Goal: Use online tool/utility: Utilize a website feature to perform a specific function

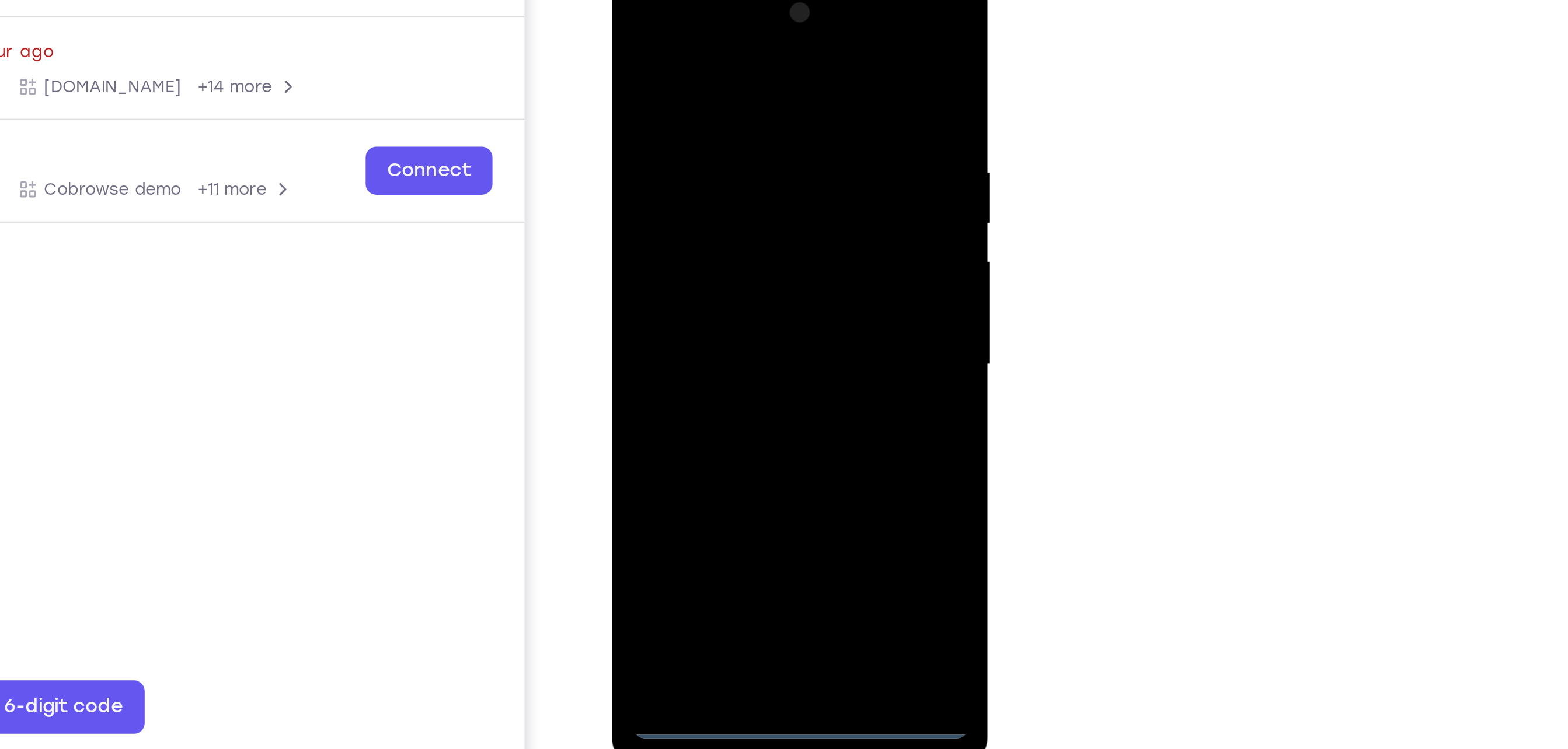
click at [695, 130] on div at bounding box center [694, 144] width 147 height 327
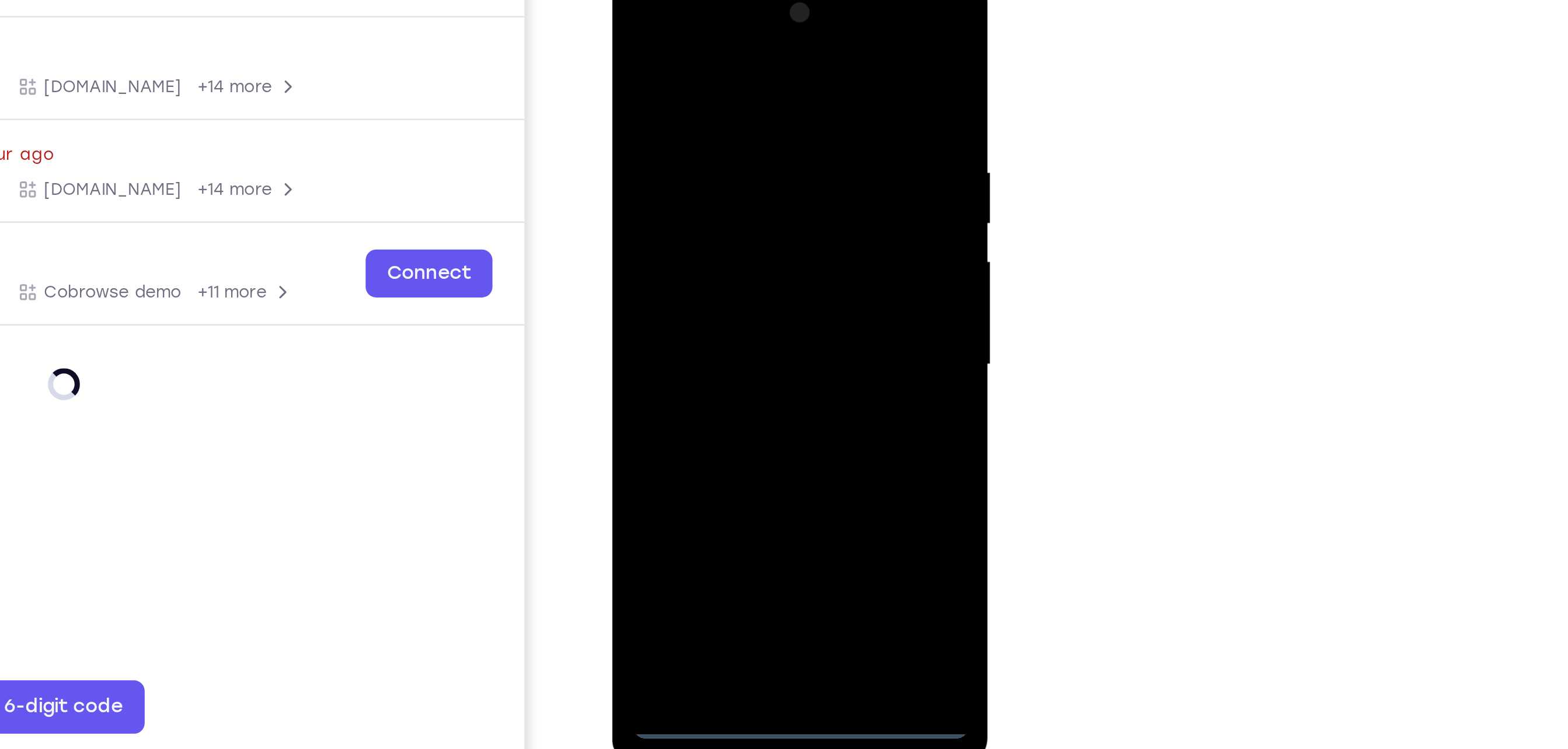
click at [694, 293] on div at bounding box center [694, 144] width 147 height 327
click at [693, 297] on div at bounding box center [694, 144] width 147 height 327
click at [742, 244] on div at bounding box center [694, 144] width 147 height 327
click at [666, 30] on div at bounding box center [694, 144] width 147 height 327
click at [739, 134] on div at bounding box center [694, 144] width 147 height 327
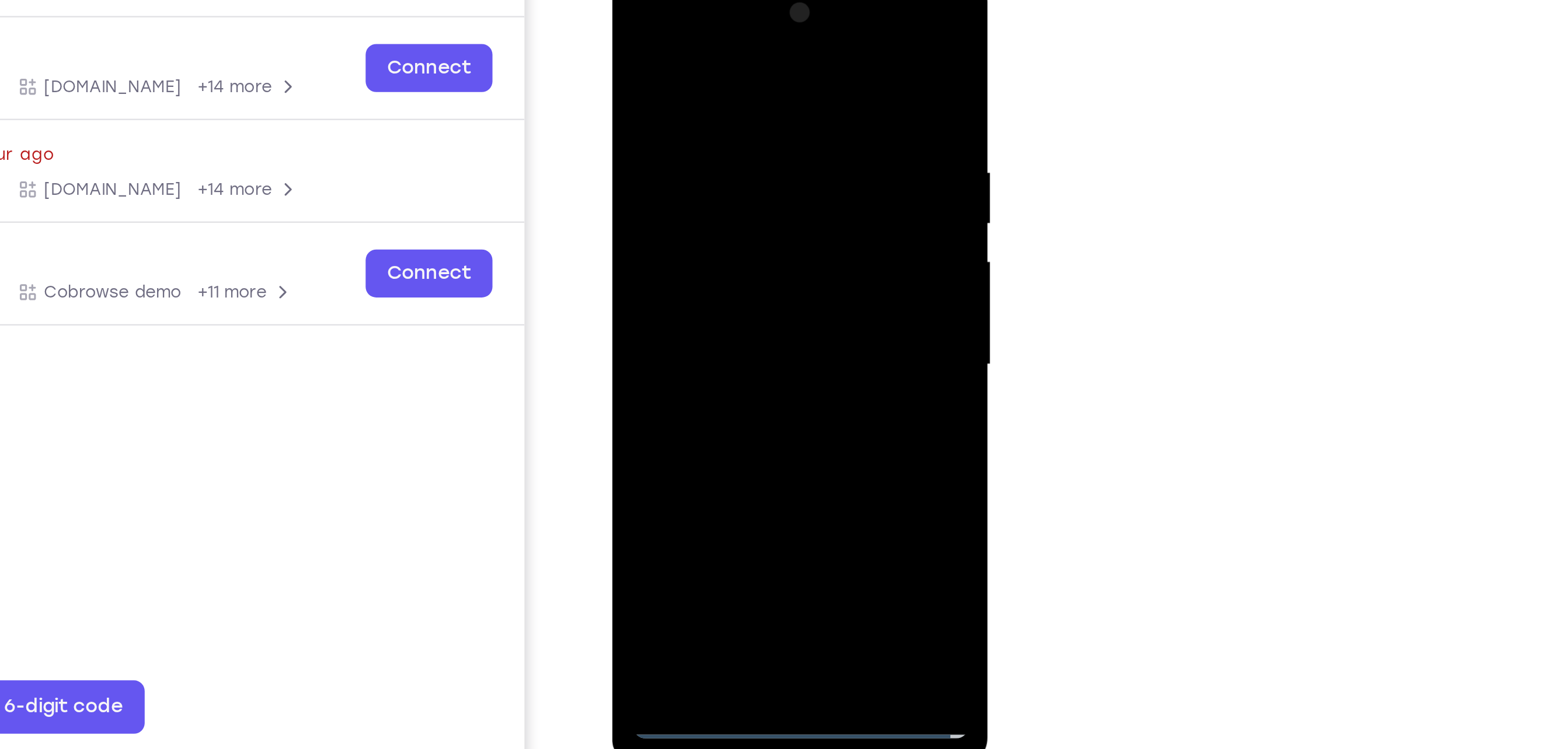
click at [679, 168] on div at bounding box center [694, 144] width 147 height 327
click at [677, 123] on div at bounding box center [694, 144] width 147 height 327
click at [659, 137] on div at bounding box center [694, 144] width 147 height 327
click at [751, 123] on div at bounding box center [694, 144] width 147 height 327
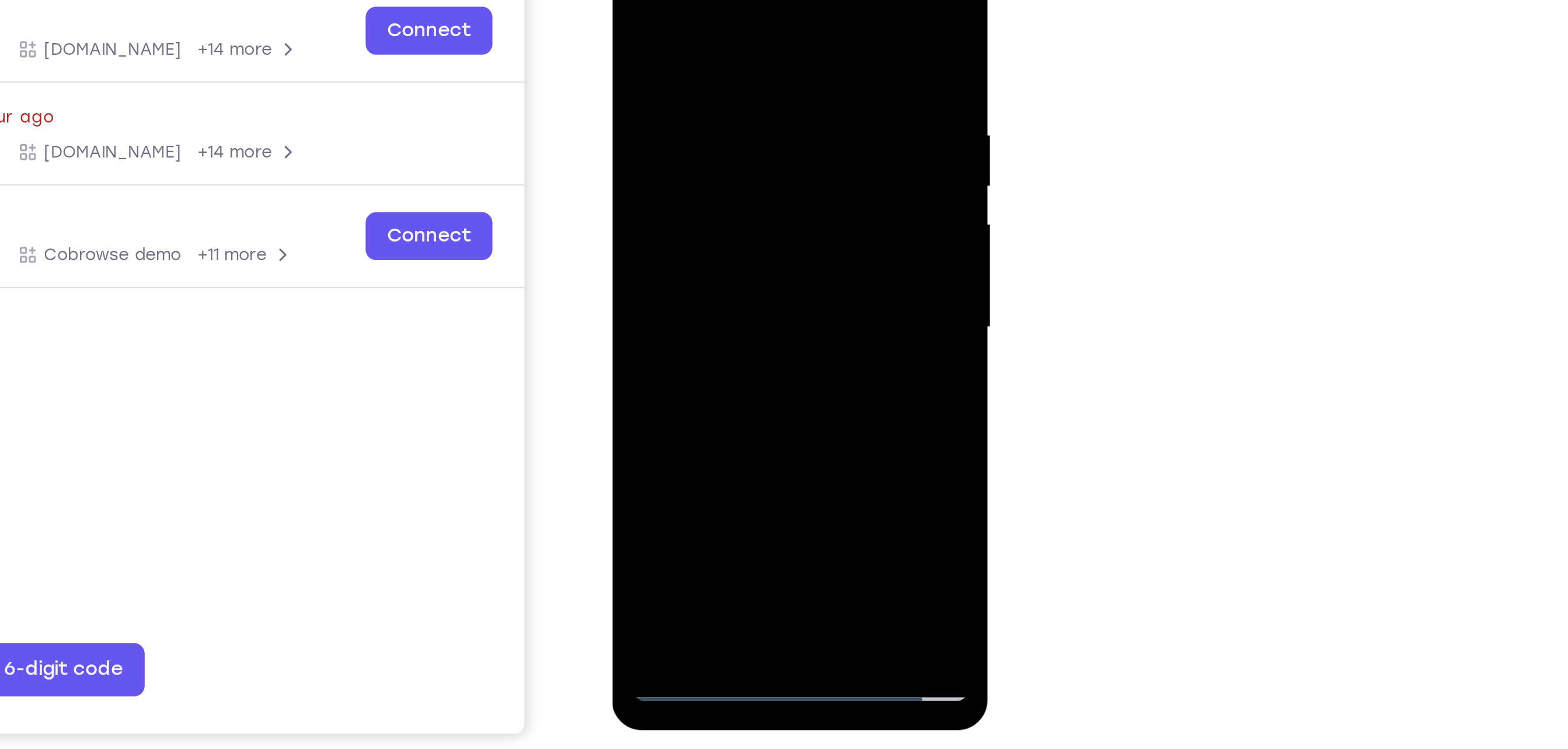
click at [672, 142] on div at bounding box center [694, 107] width 147 height 327
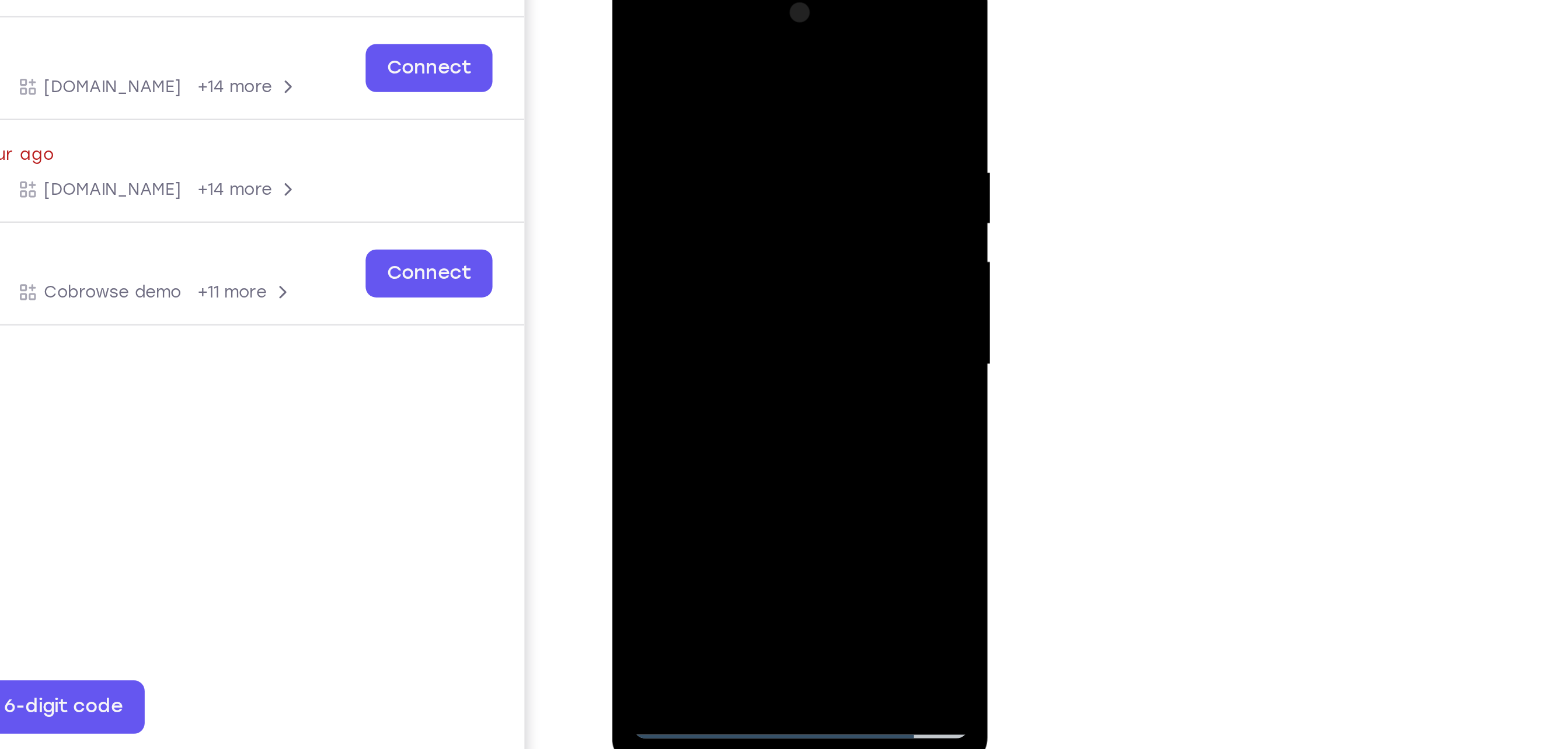
click at [725, 152] on div at bounding box center [694, 144] width 147 height 327
click at [733, 132] on div at bounding box center [694, 144] width 147 height 327
click at [721, 133] on div at bounding box center [694, 144] width 147 height 327
click at [699, 178] on div at bounding box center [694, 144] width 147 height 327
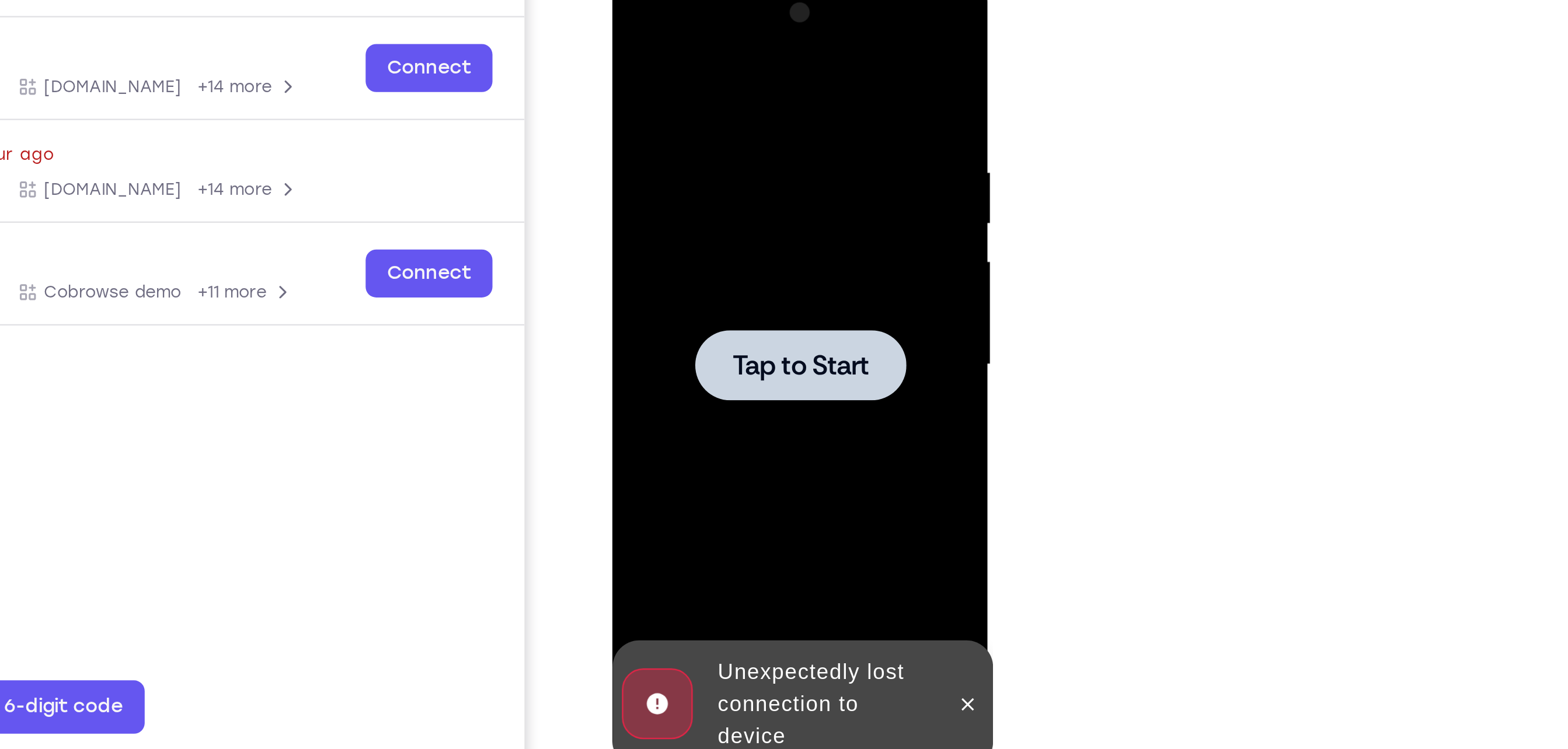
click at [687, 134] on div at bounding box center [694, 144] width 93 height 31
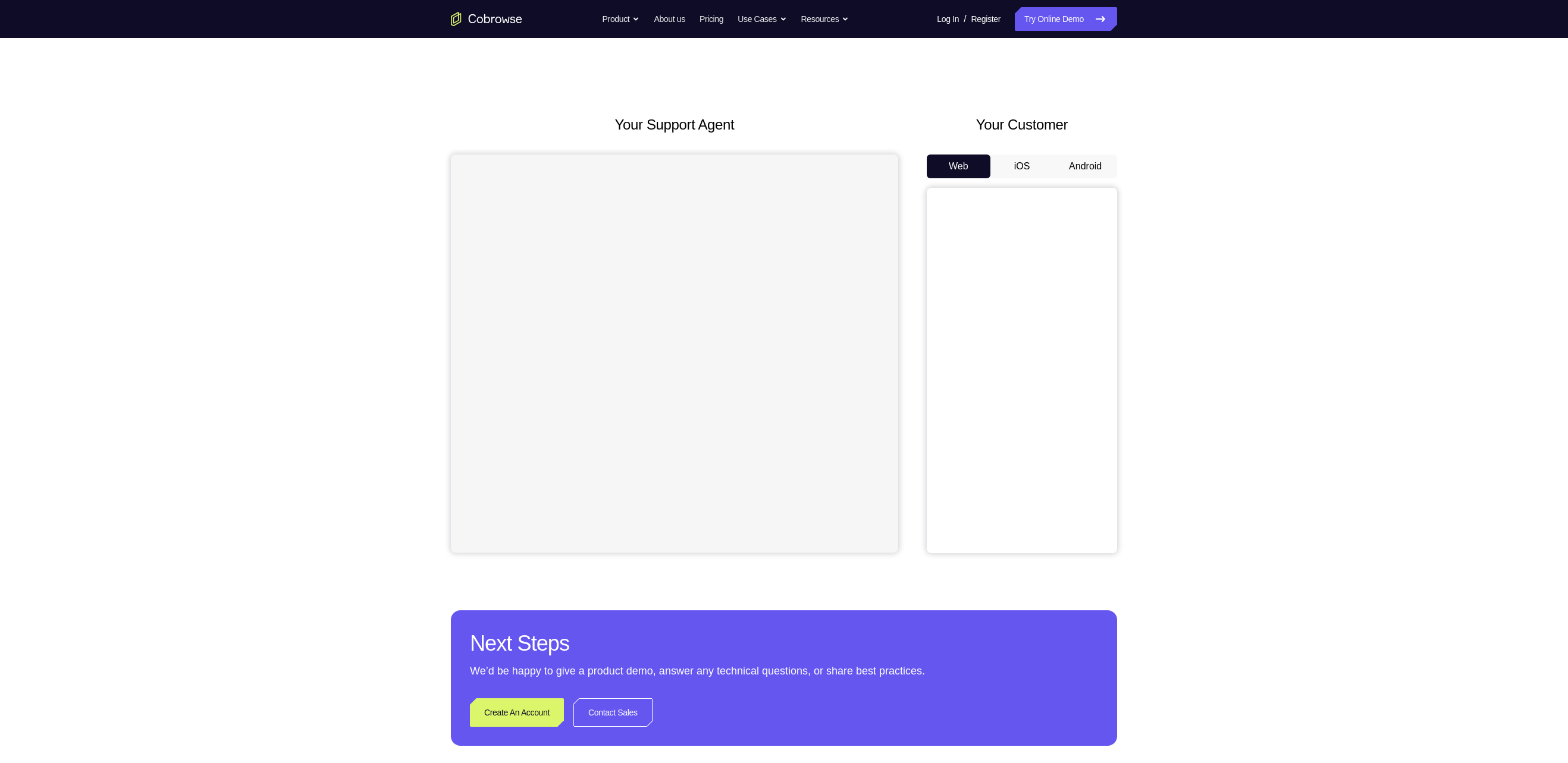
click at [461, 13] on icon "Go to the home page" at bounding box center [486, 19] width 71 height 14
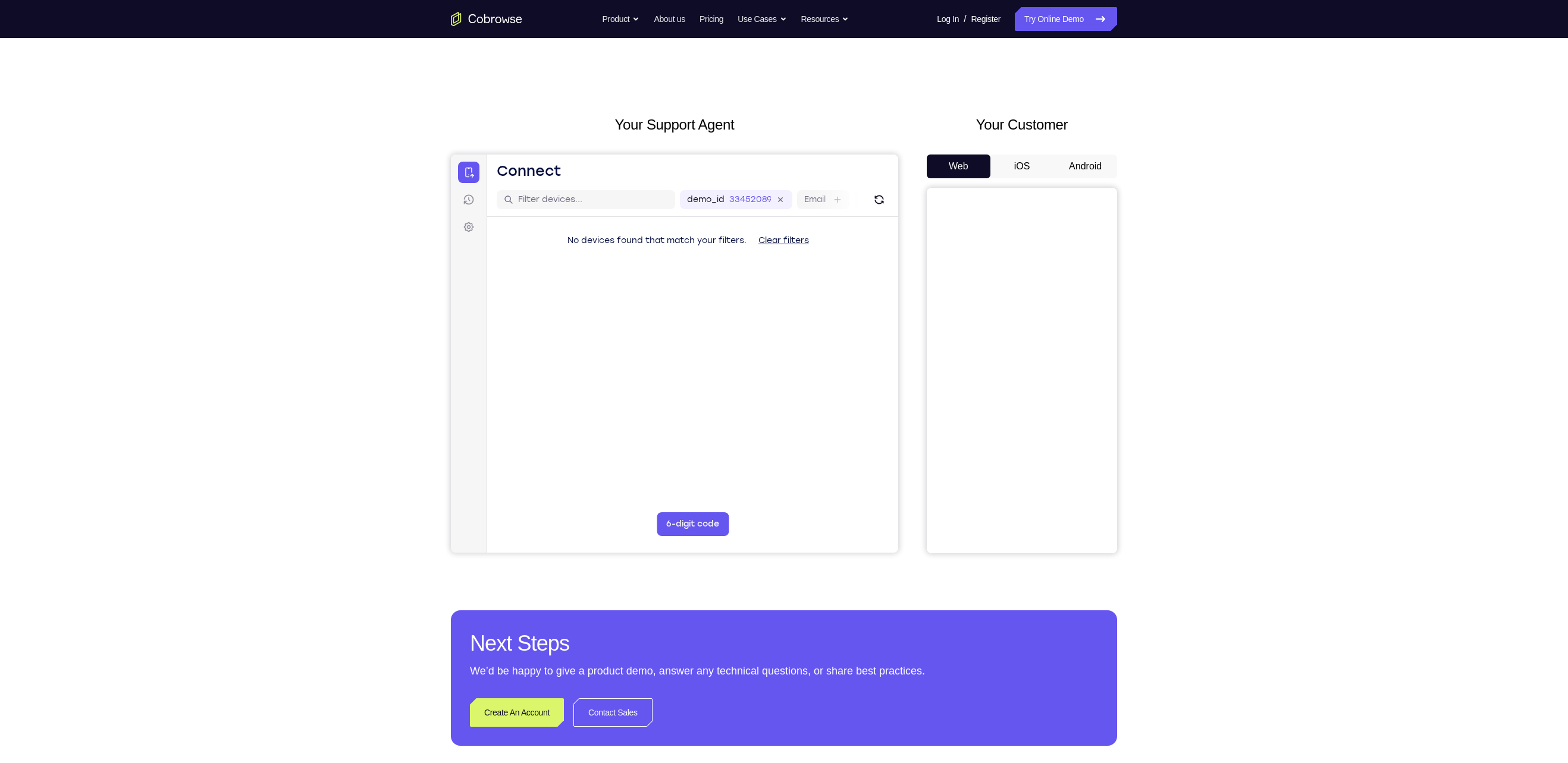
click at [1089, 165] on button "Android" at bounding box center [1085, 166] width 64 height 23
click at [1088, 164] on button "Android" at bounding box center [1085, 166] width 64 height 23
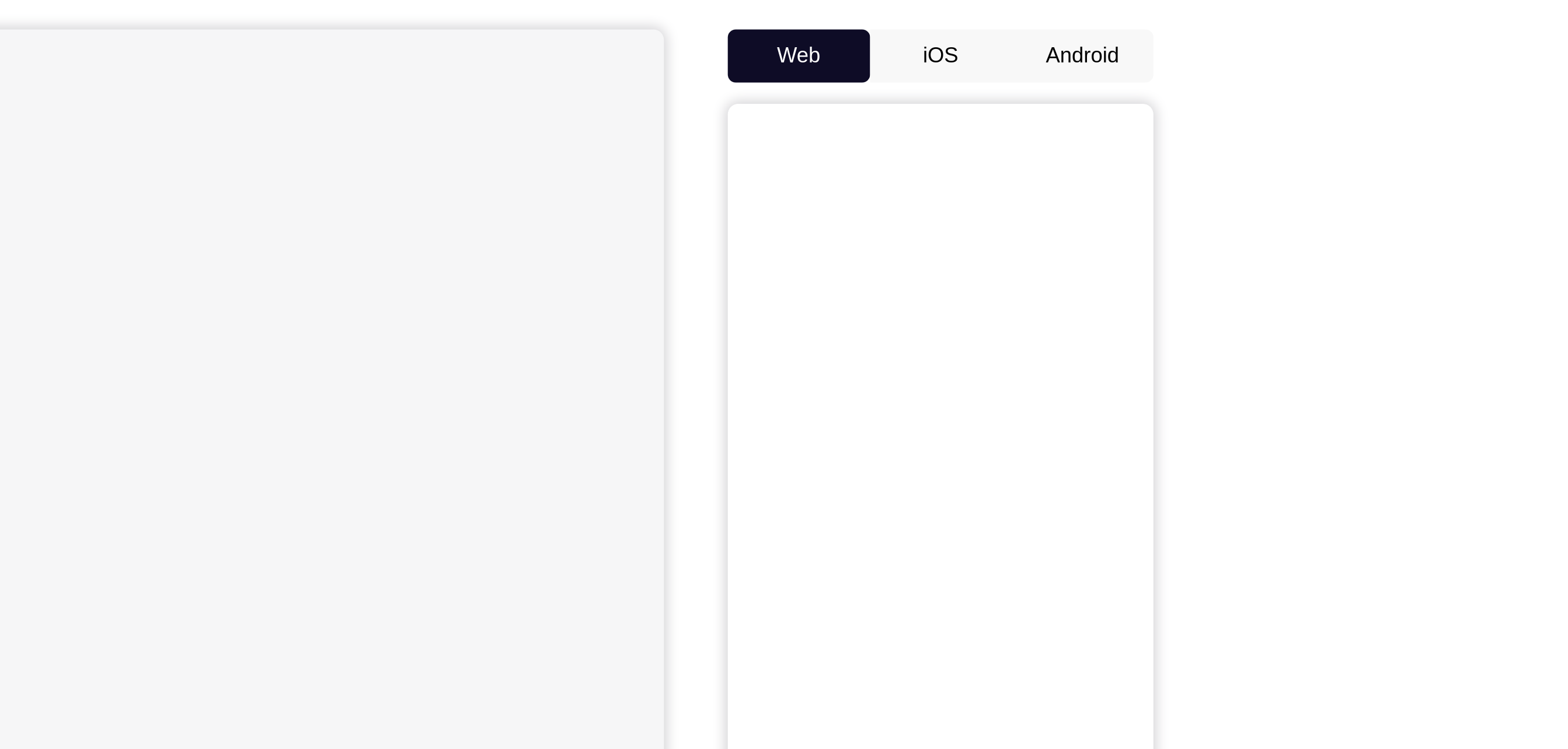
click at [1083, 163] on button "Android" at bounding box center [1079, 163] width 63 height 23
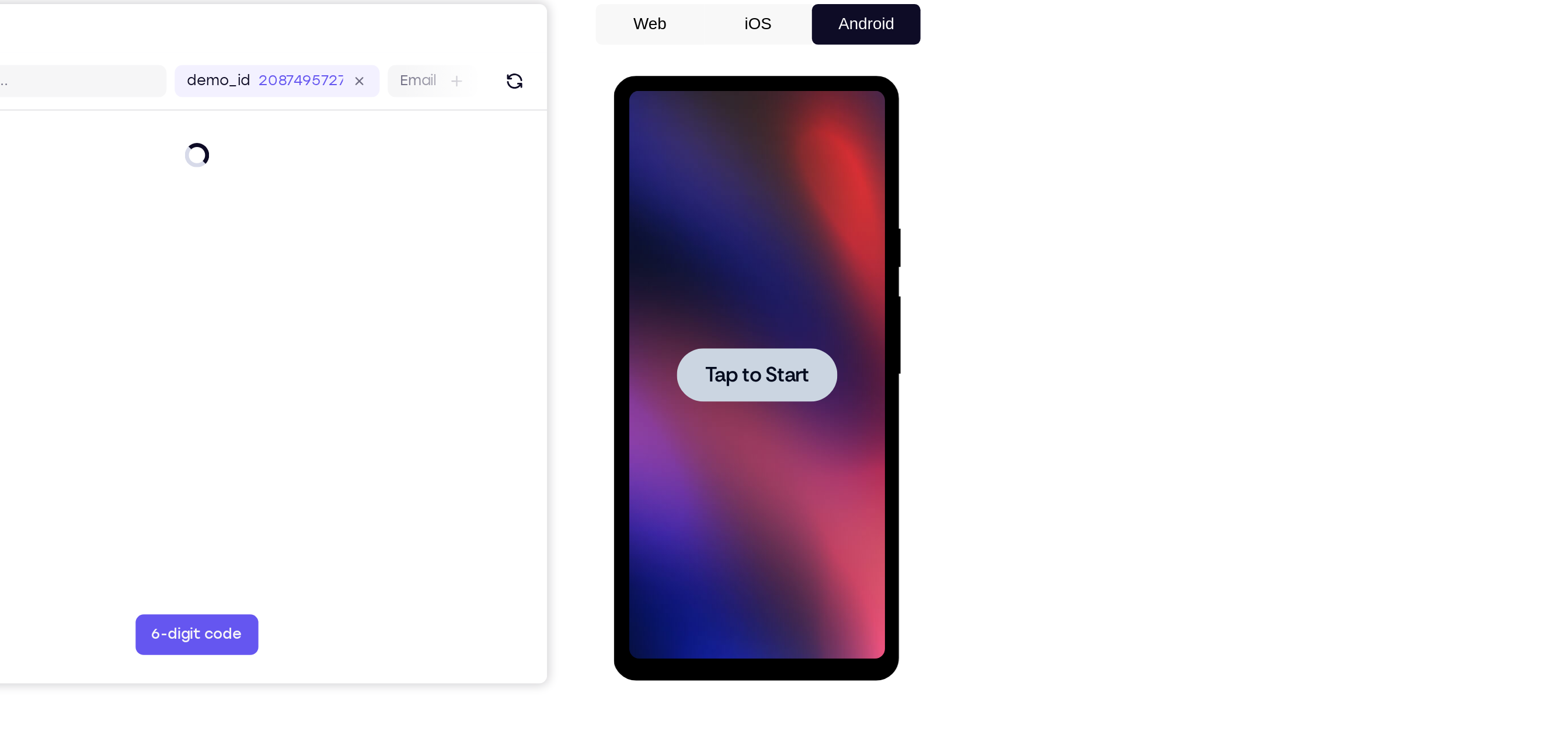
click at [697, 248] on span "Tap to Start" at bounding box center [695, 248] width 60 height 11
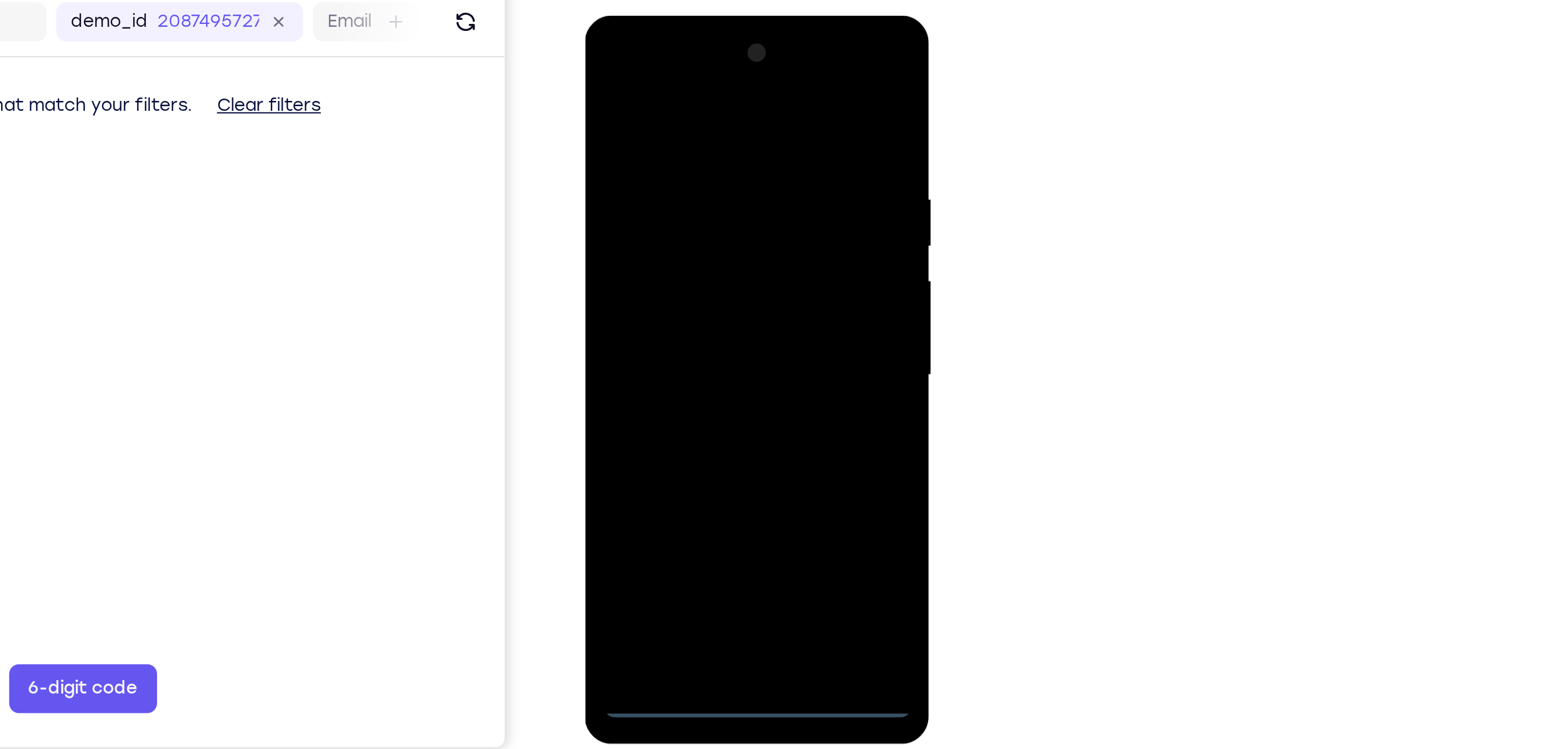
click at [665, 345] on div at bounding box center [666, 188] width 147 height 327
click at [717, 293] on div at bounding box center [666, 188] width 147 height 327
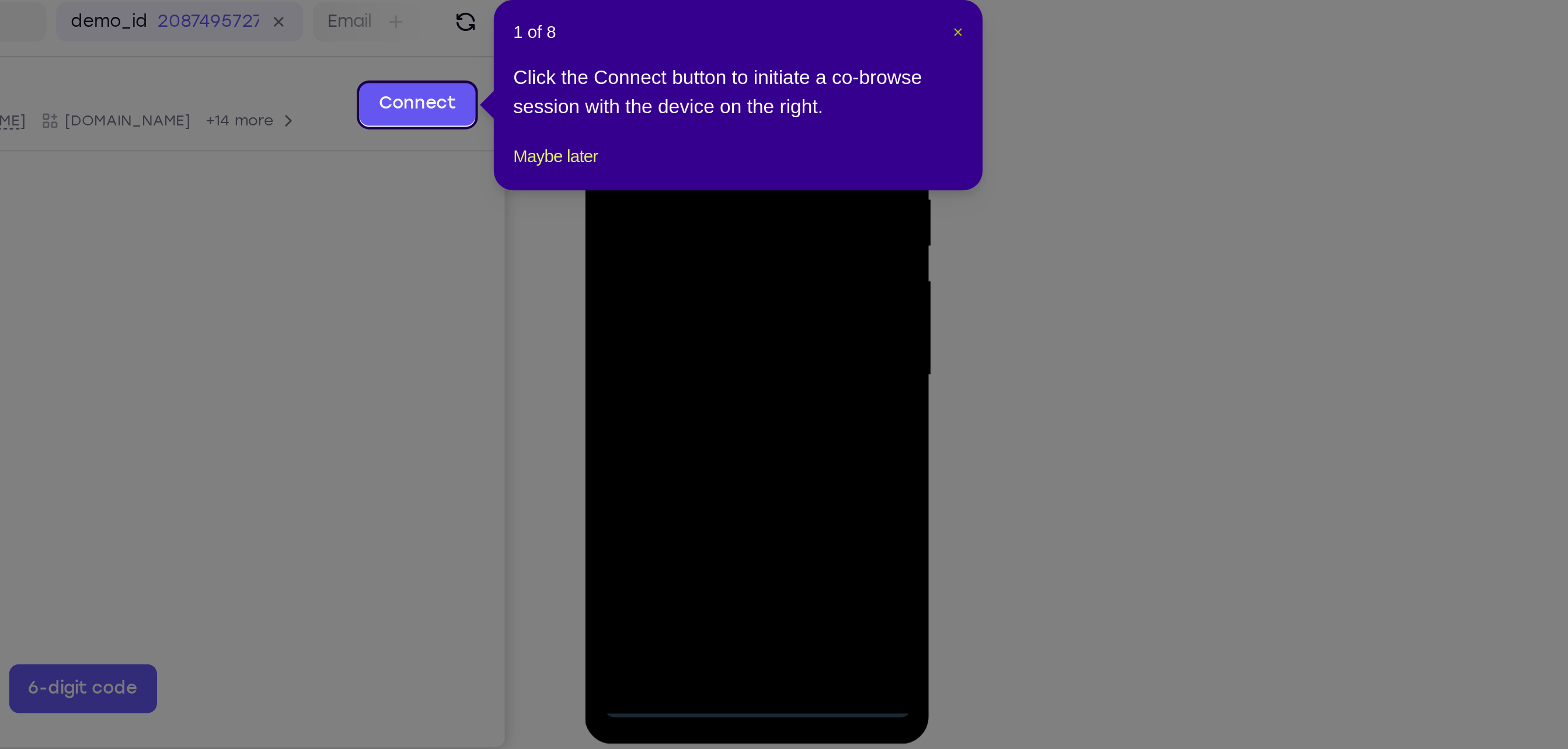
click at [1112, 200] on span "×" at bounding box center [1112, 201] width 4 height 10
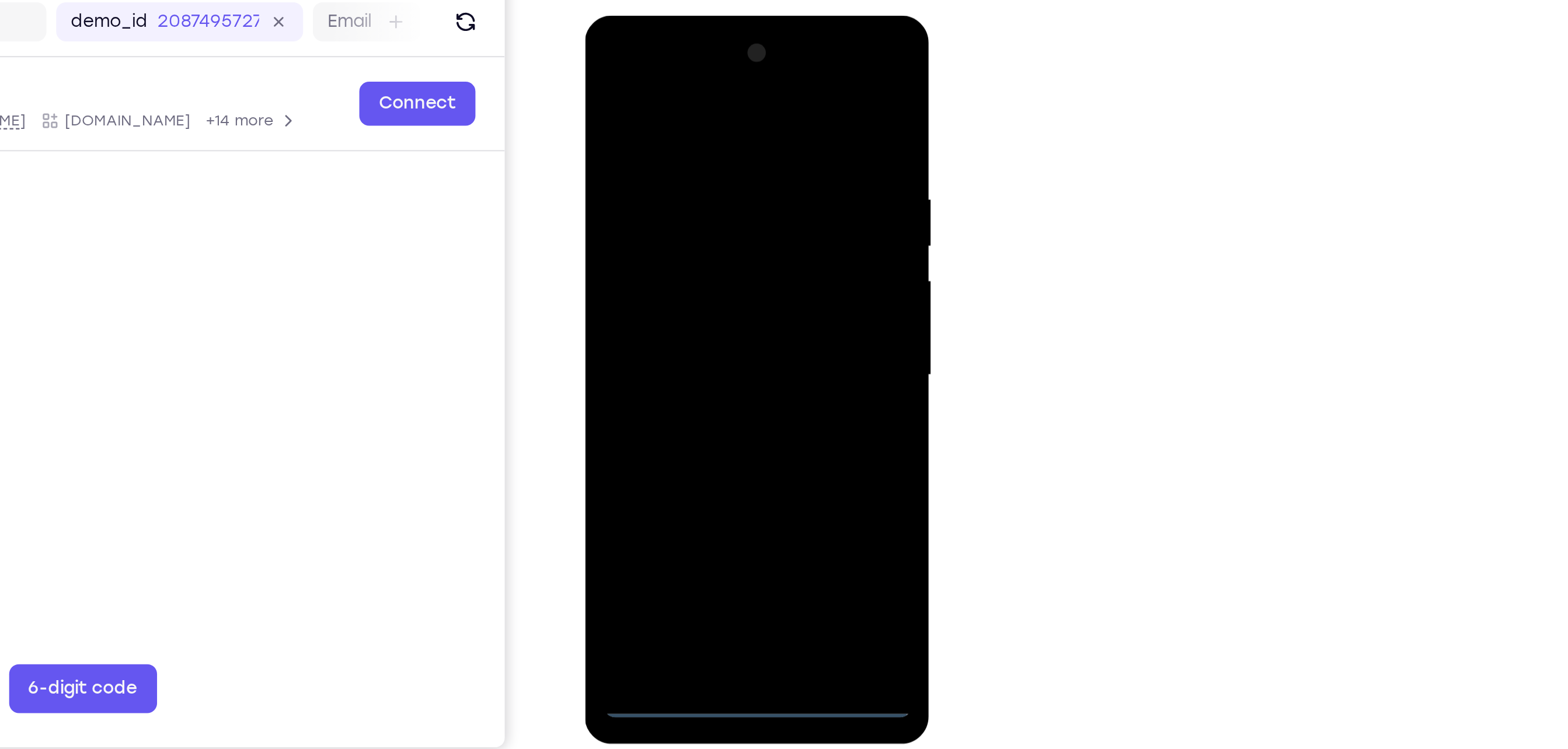
click at [647, 79] on div at bounding box center [666, 188] width 147 height 327
click at [713, 182] on div at bounding box center [666, 188] width 147 height 327
click at [650, 208] on div at bounding box center [666, 188] width 147 height 327
click at [652, 243] on div at bounding box center [666, 188] width 147 height 327
click at [626, 135] on div at bounding box center [666, 188] width 147 height 327
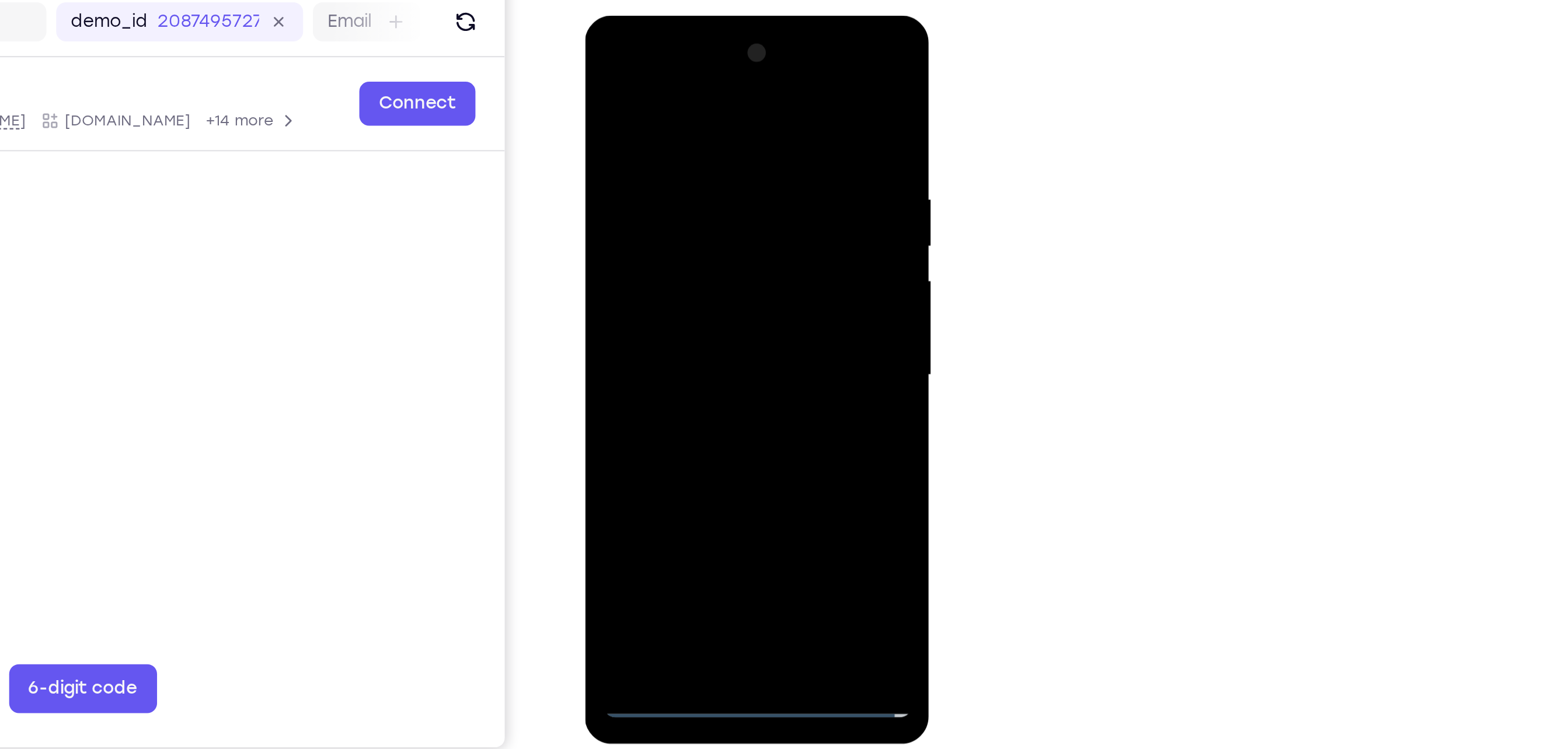
click at [617, 155] on div at bounding box center [666, 188] width 147 height 327
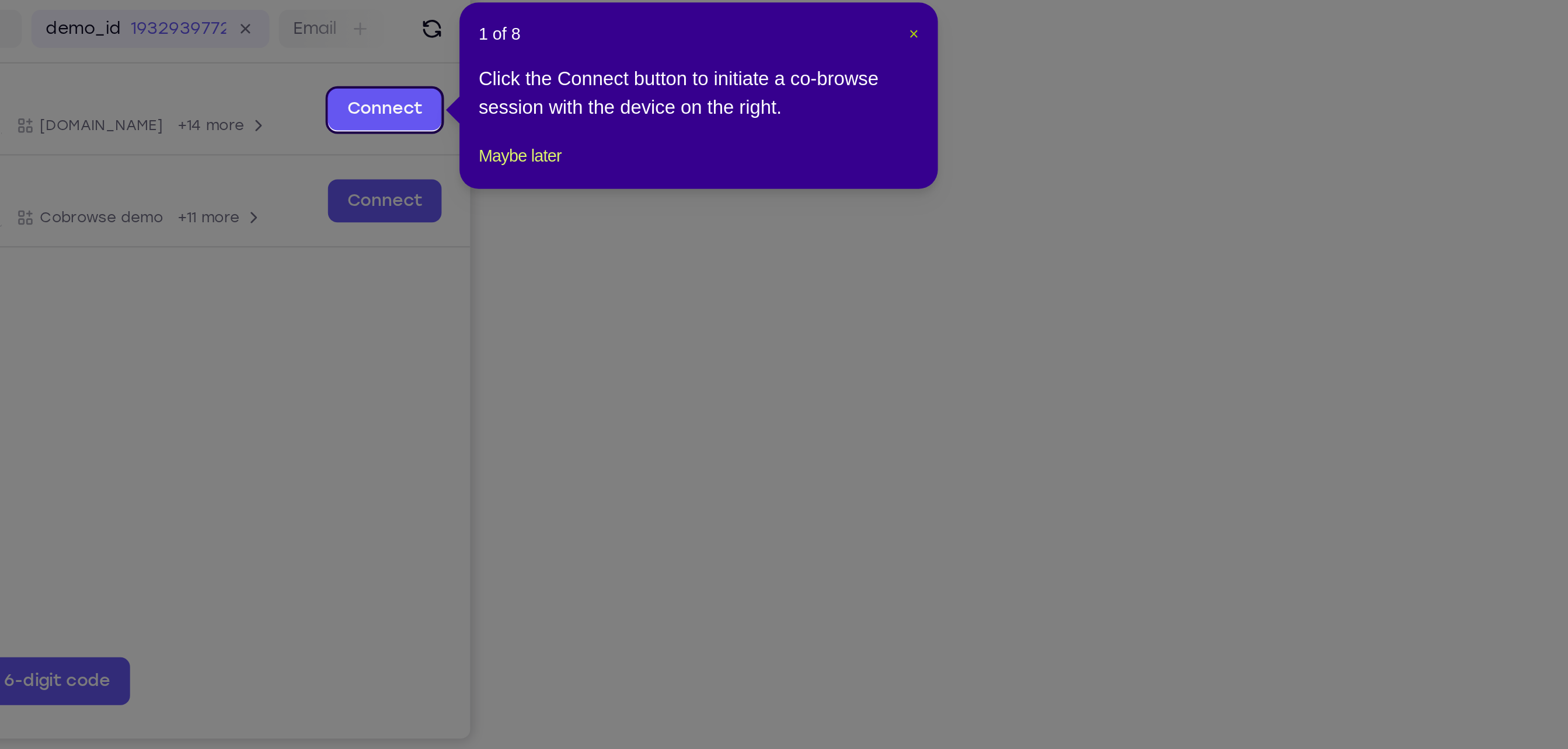
click at [1111, 197] on span "×" at bounding box center [1112, 198] width 4 height 10
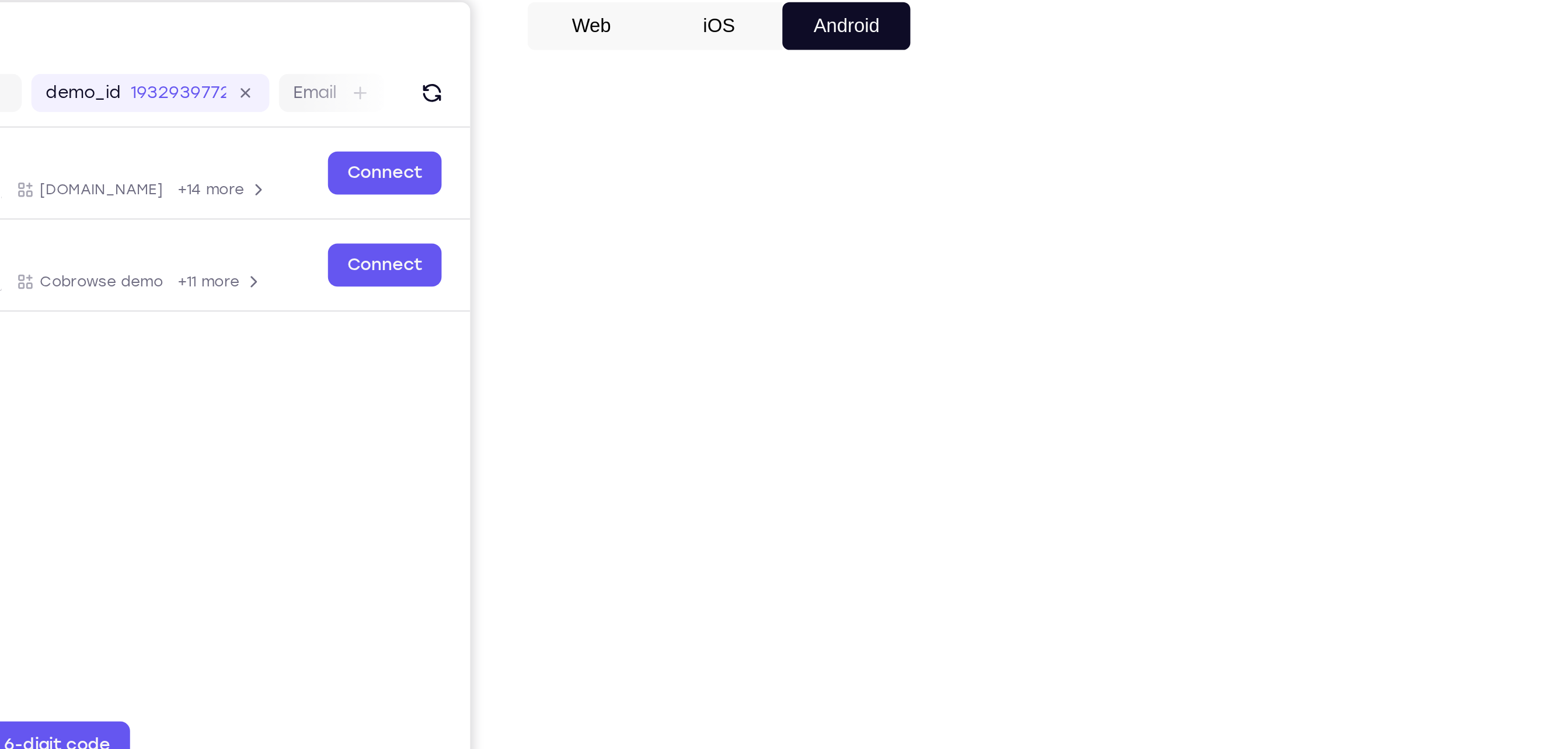
click at [1026, 174] on button "iOS" at bounding box center [1017, 163] width 63 height 23
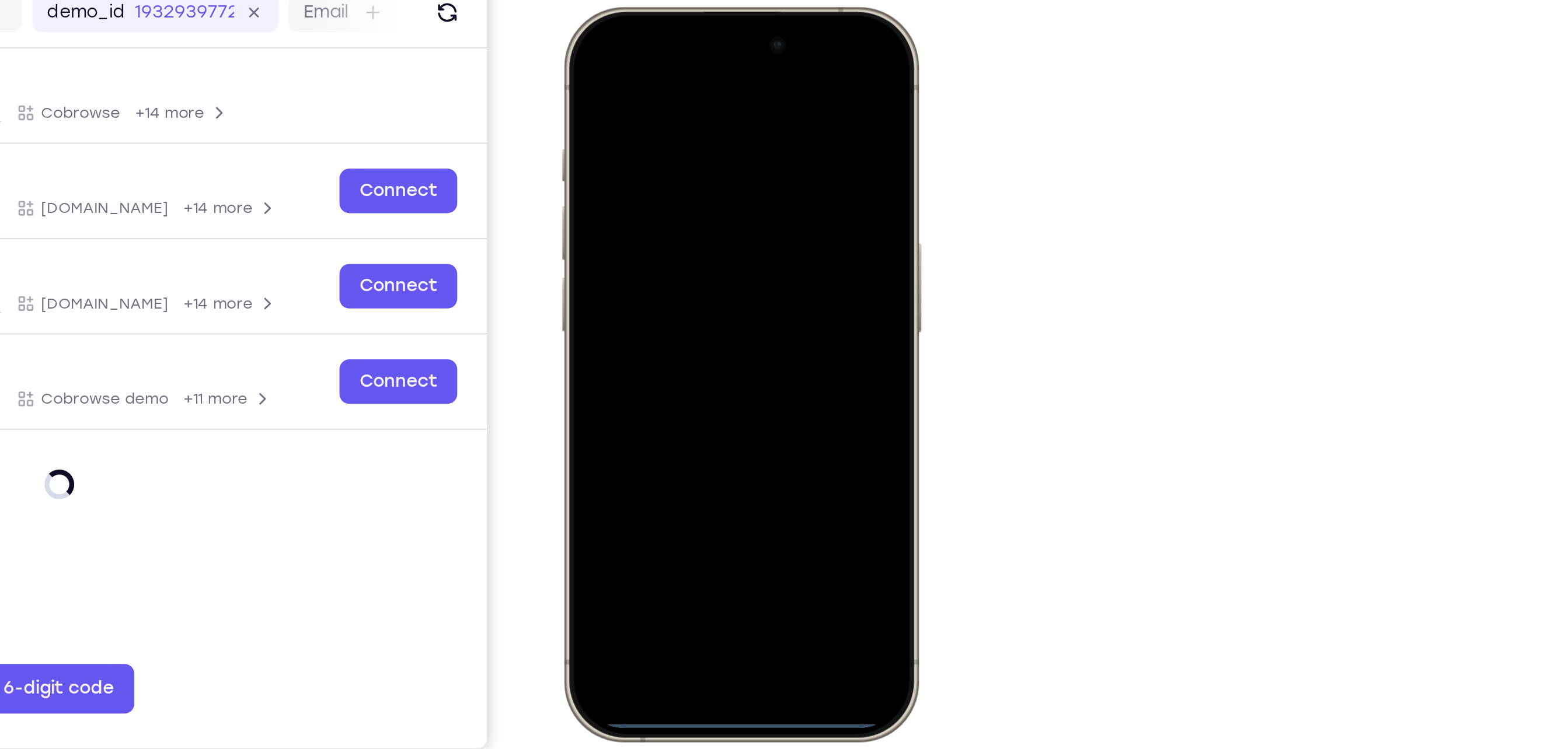
drag, startPoint x: 640, startPoint y: 344, endPoint x: 644, endPoint y: 167, distance: 177.0
click at [644, 167] on div at bounding box center [644, 179] width 153 height 333
drag, startPoint x: 701, startPoint y: 17, endPoint x: 685, endPoint y: 240, distance: 223.6
click at [685, 240] on div at bounding box center [644, 179] width 153 height 333
click at [701, 53] on div at bounding box center [644, 179] width 153 height 333
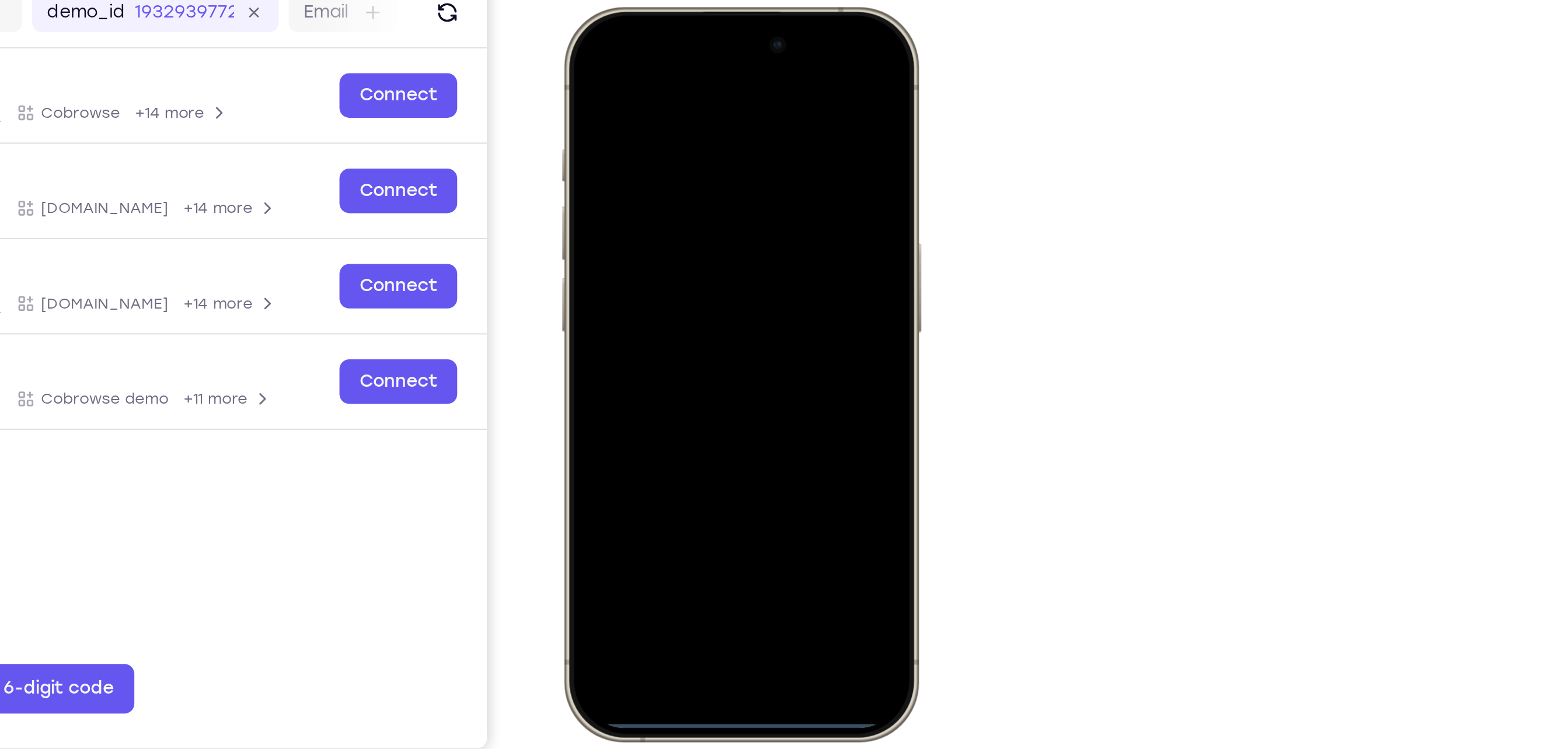
click at [595, 60] on div at bounding box center [644, 179] width 153 height 333
drag, startPoint x: 630, startPoint y: 286, endPoint x: 647, endPoint y: 5, distance: 281.5
click at [647, 6] on div at bounding box center [644, 179] width 172 height 346
click at [628, 284] on div at bounding box center [644, 179] width 153 height 333
click at [607, 52] on div at bounding box center [644, 179] width 153 height 333
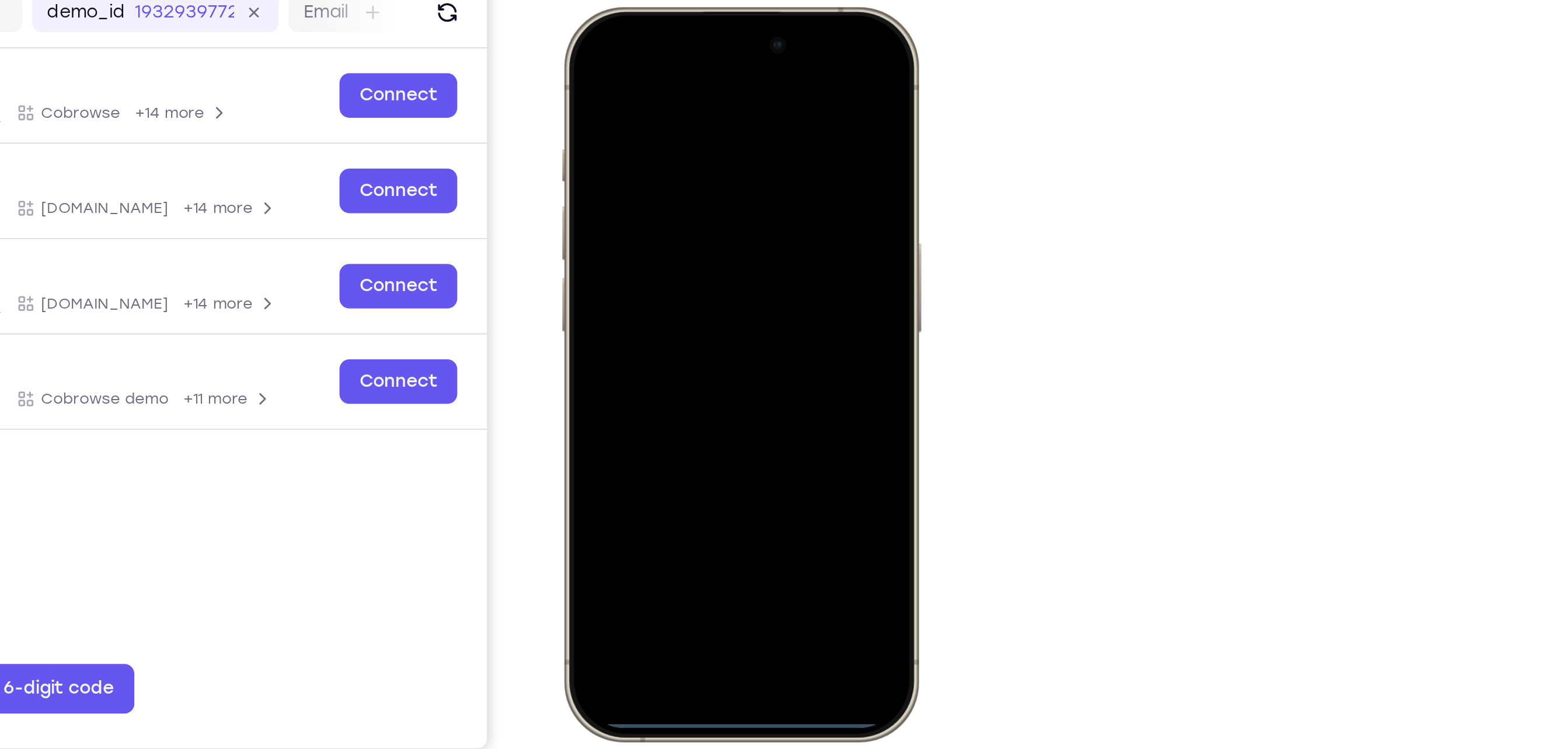
click at [647, 139] on div at bounding box center [644, 179] width 153 height 333
click at [661, 114] on div at bounding box center [644, 179] width 153 height 333
click at [679, 48] on div at bounding box center [644, 179] width 153 height 333
drag, startPoint x: 681, startPoint y: 44, endPoint x: 681, endPoint y: 285, distance: 241.0
click at [681, 285] on div at bounding box center [644, 179] width 153 height 333
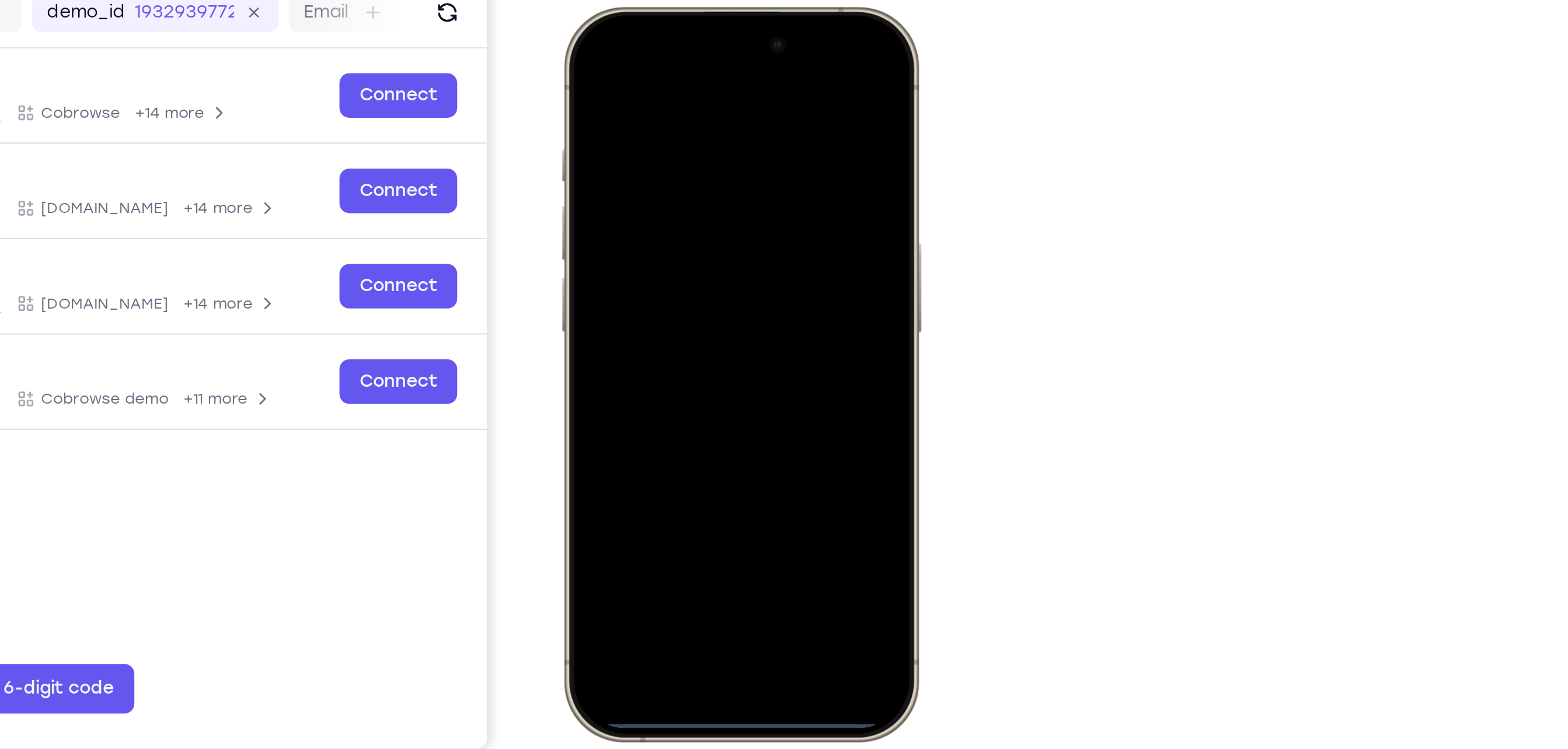
drag, startPoint x: 634, startPoint y: 343, endPoint x: 658, endPoint y: 177, distance: 167.7
click at [658, 177] on div at bounding box center [644, 179] width 153 height 333
drag, startPoint x: 630, startPoint y: 341, endPoint x: 679, endPoint y: 33, distance: 311.9
click at [679, 33] on div at bounding box center [644, 179] width 153 height 333
drag, startPoint x: 635, startPoint y: 342, endPoint x: 670, endPoint y: 85, distance: 259.4
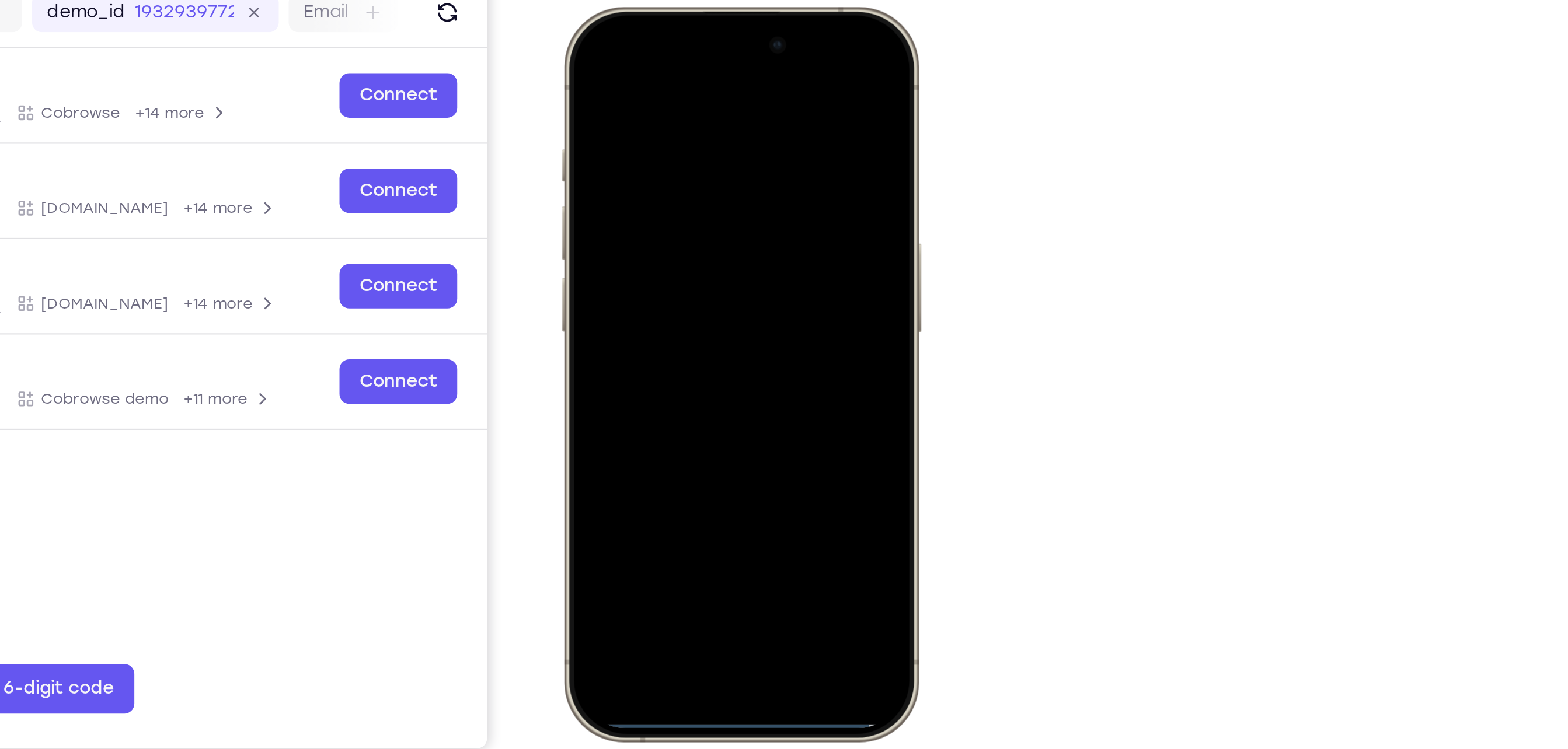
click at [670, 85] on div at bounding box center [644, 179] width 153 height 333
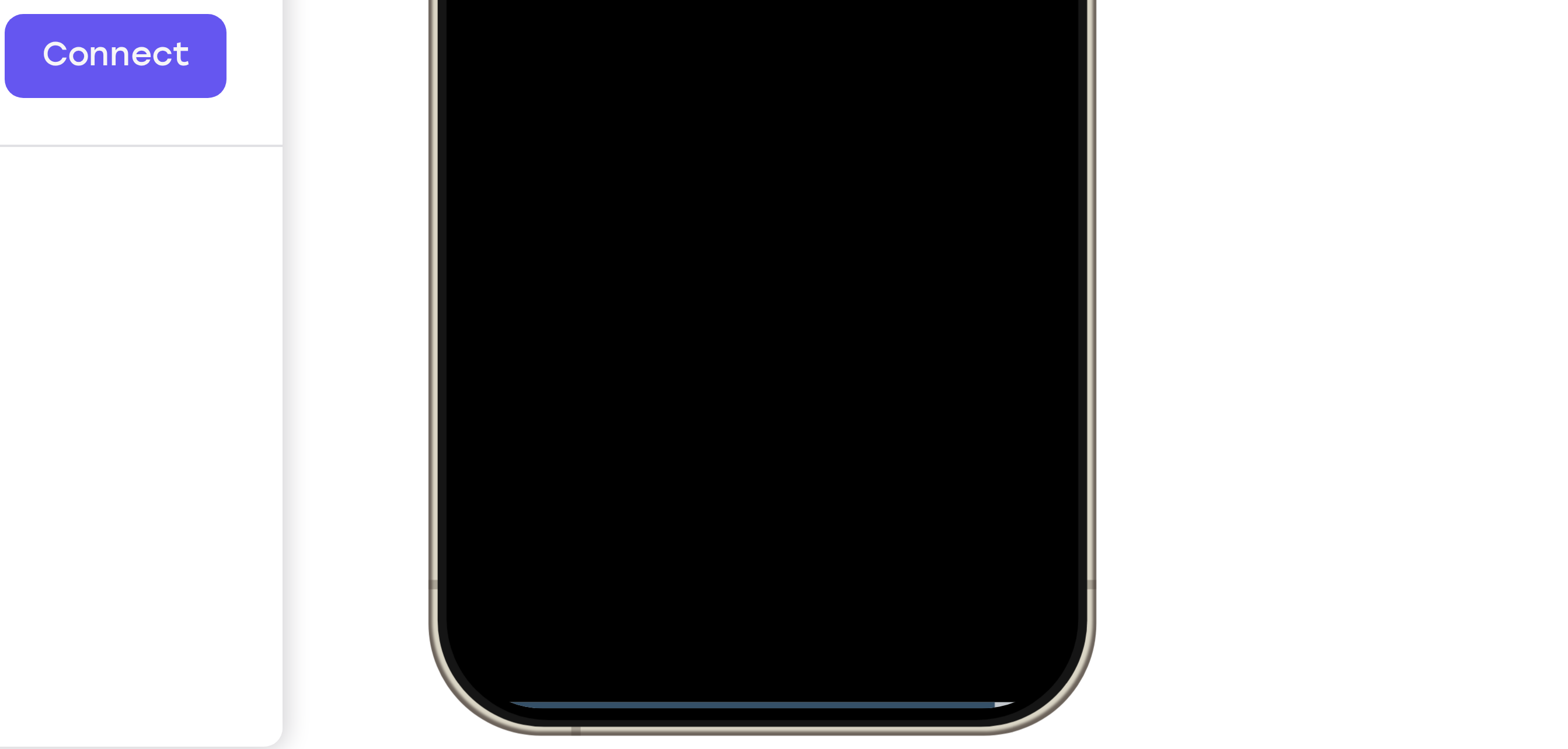
drag, startPoint x: 497, startPoint y: -315, endPoint x: 505, endPoint y: -442, distance: 127.3
drag, startPoint x: 494, startPoint y: -315, endPoint x: 528, endPoint y: -508, distance: 196.0
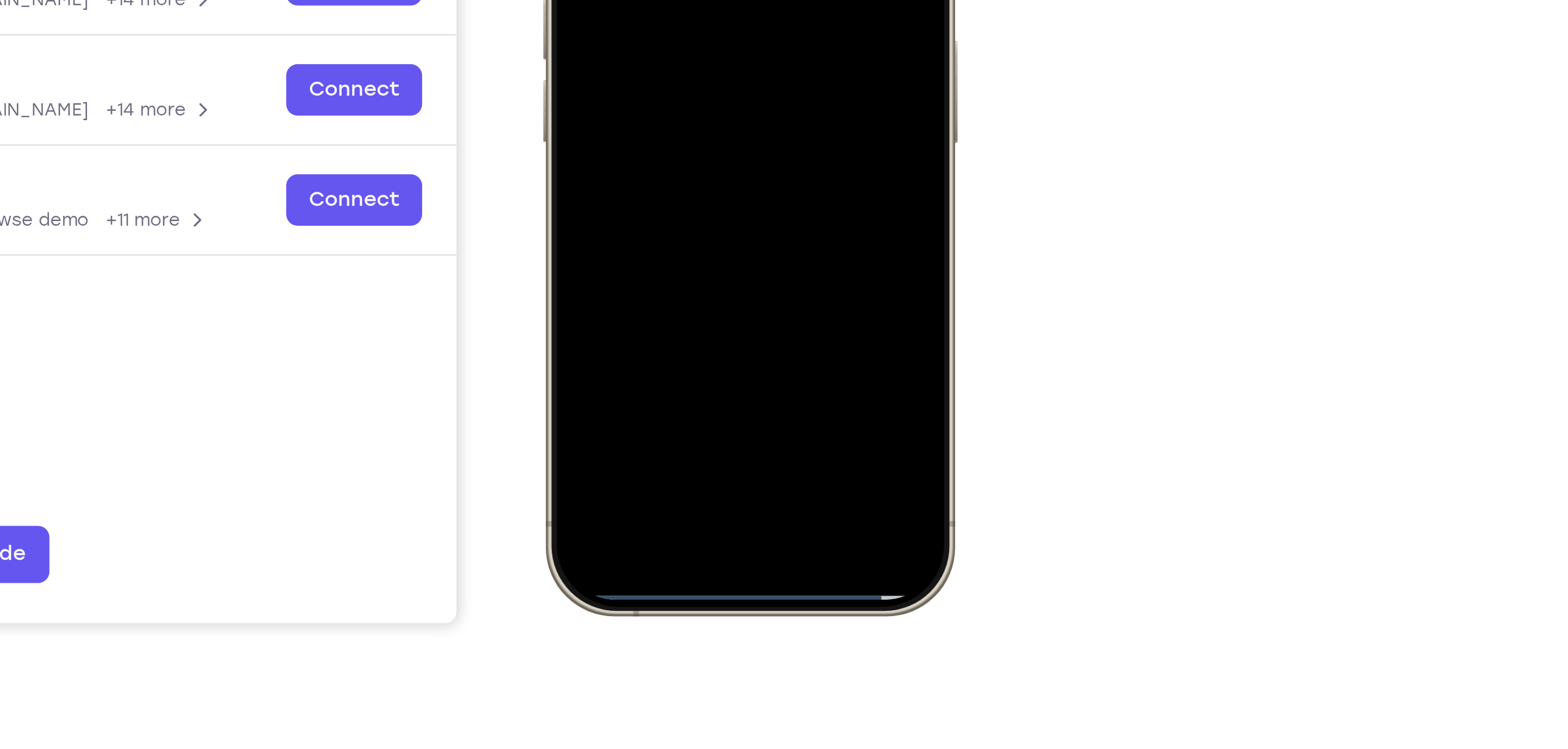
drag, startPoint x: 620, startPoint y: 104, endPoint x: 652, endPoint y: -55, distance: 162.2
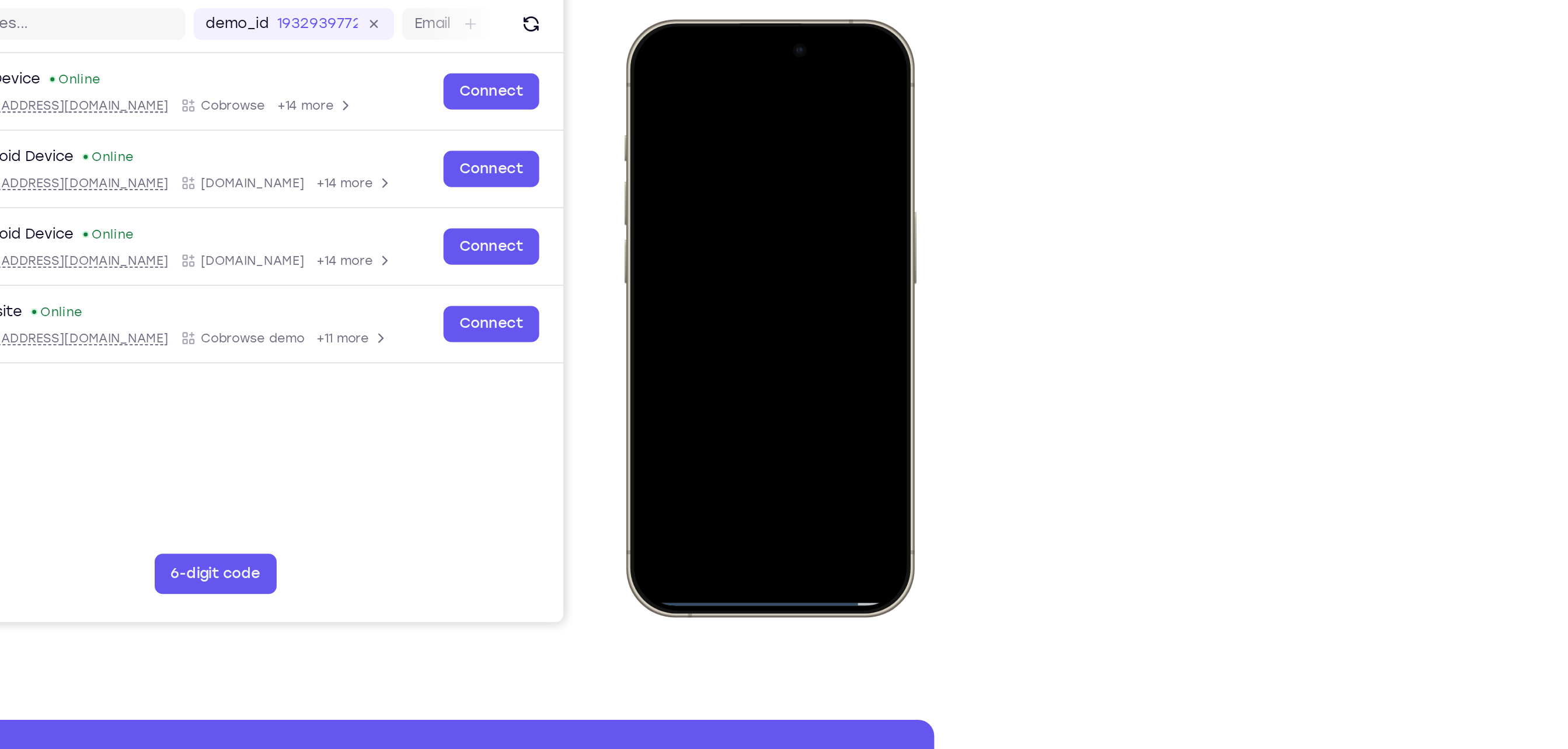
drag, startPoint x: 711, startPoint y: 355, endPoint x: 715, endPoint y: 167, distance: 188.0
click at [715, 167] on div at bounding box center [707, 191] width 153 height 333
drag, startPoint x: 690, startPoint y: 352, endPoint x: 703, endPoint y: 141, distance: 211.4
click at [706, 170] on div at bounding box center [707, 191] width 153 height 333
drag, startPoint x: 707, startPoint y: 105, endPoint x: 704, endPoint y: 319, distance: 214.0
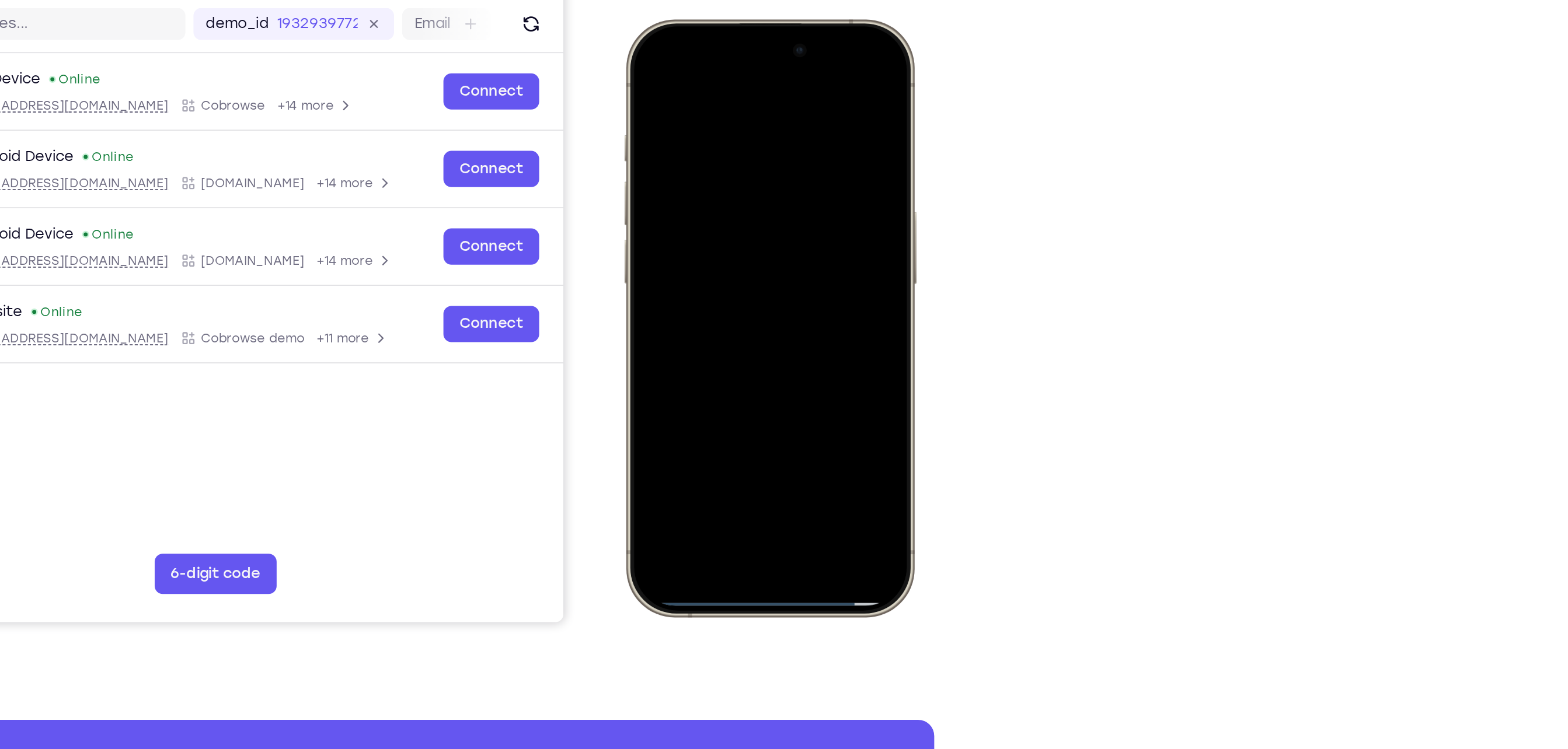
click at [704, 319] on div at bounding box center [707, 191] width 153 height 333
click at [650, 68] on div at bounding box center [707, 191] width 153 height 333
click at [776, 54] on div at bounding box center [707, 191] width 153 height 333
click at [701, 330] on div at bounding box center [707, 191] width 153 height 333
drag, startPoint x: 710, startPoint y: 352, endPoint x: 712, endPoint y: 132, distance: 220.0
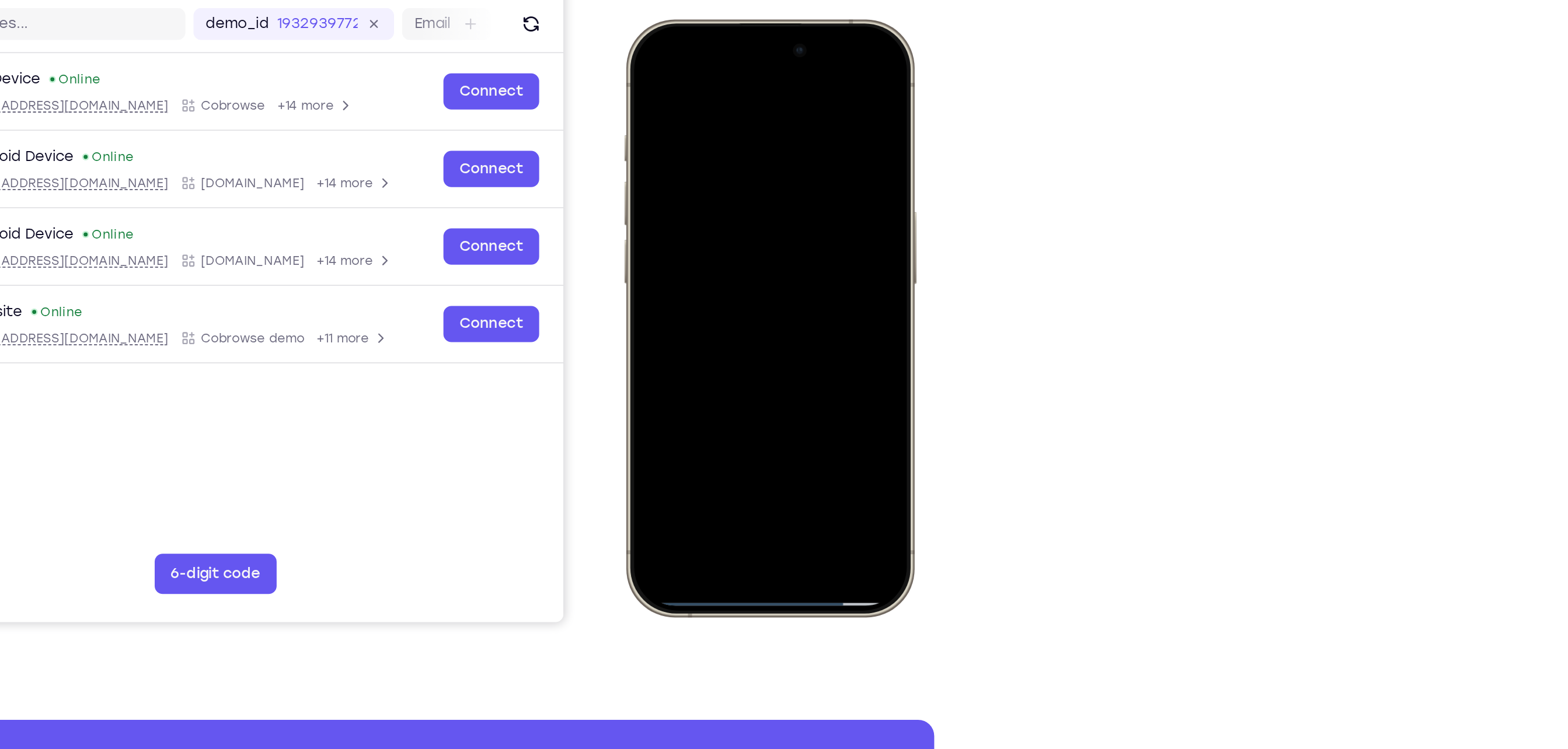
click at [712, 132] on div at bounding box center [707, 191] width 153 height 333
drag, startPoint x: 709, startPoint y: 355, endPoint x: 733, endPoint y: 49, distance: 306.9
click at [733, 49] on div at bounding box center [707, 191] width 153 height 333
click at [702, 352] on div at bounding box center [707, 191] width 153 height 333
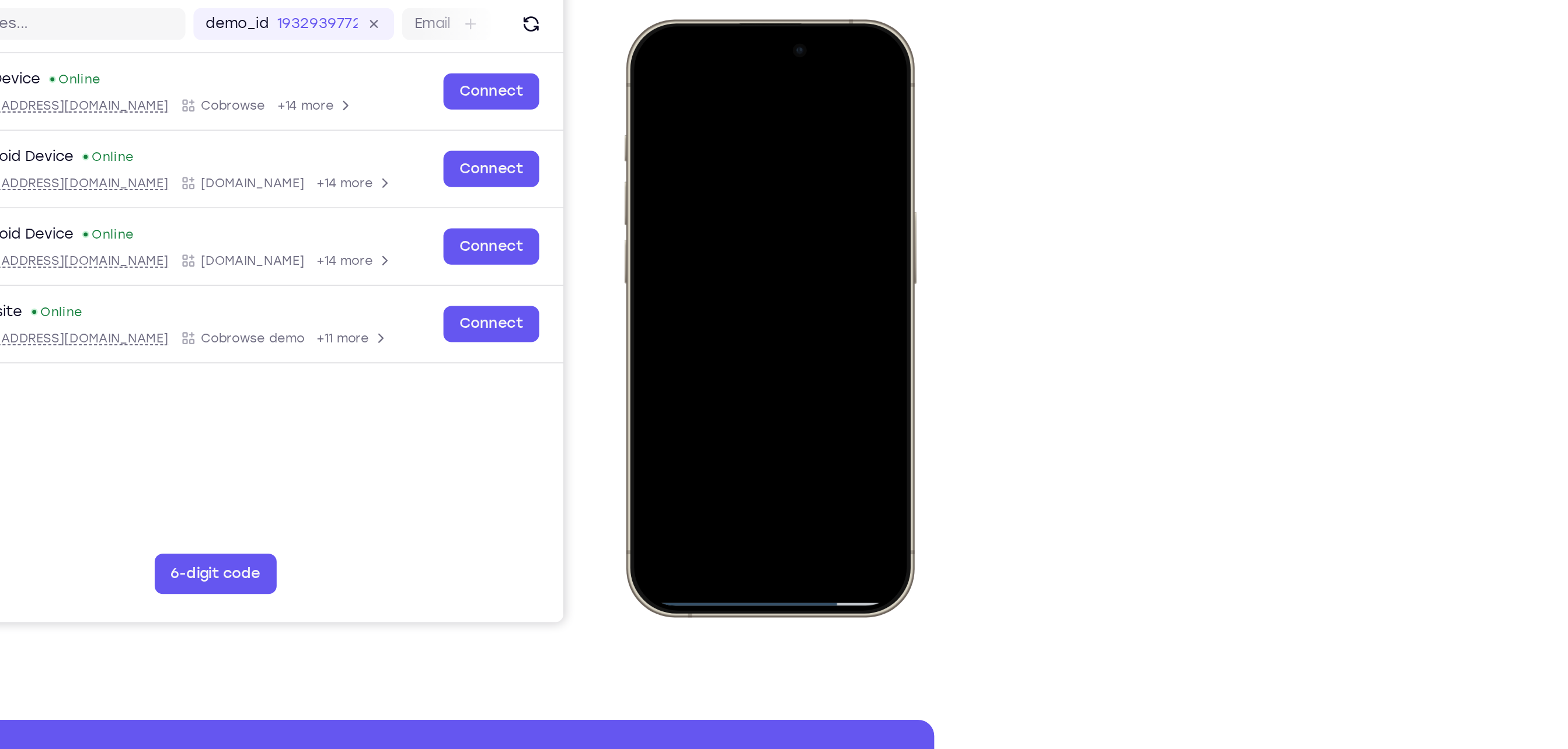
drag, startPoint x: 702, startPoint y: 352, endPoint x: 724, endPoint y: 103, distance: 250.0
click at [724, 103] on div at bounding box center [707, 191] width 153 height 333
drag, startPoint x: 709, startPoint y: 354, endPoint x: 697, endPoint y: 358, distance: 12.6
click at [697, 358] on div at bounding box center [707, 191] width 153 height 333
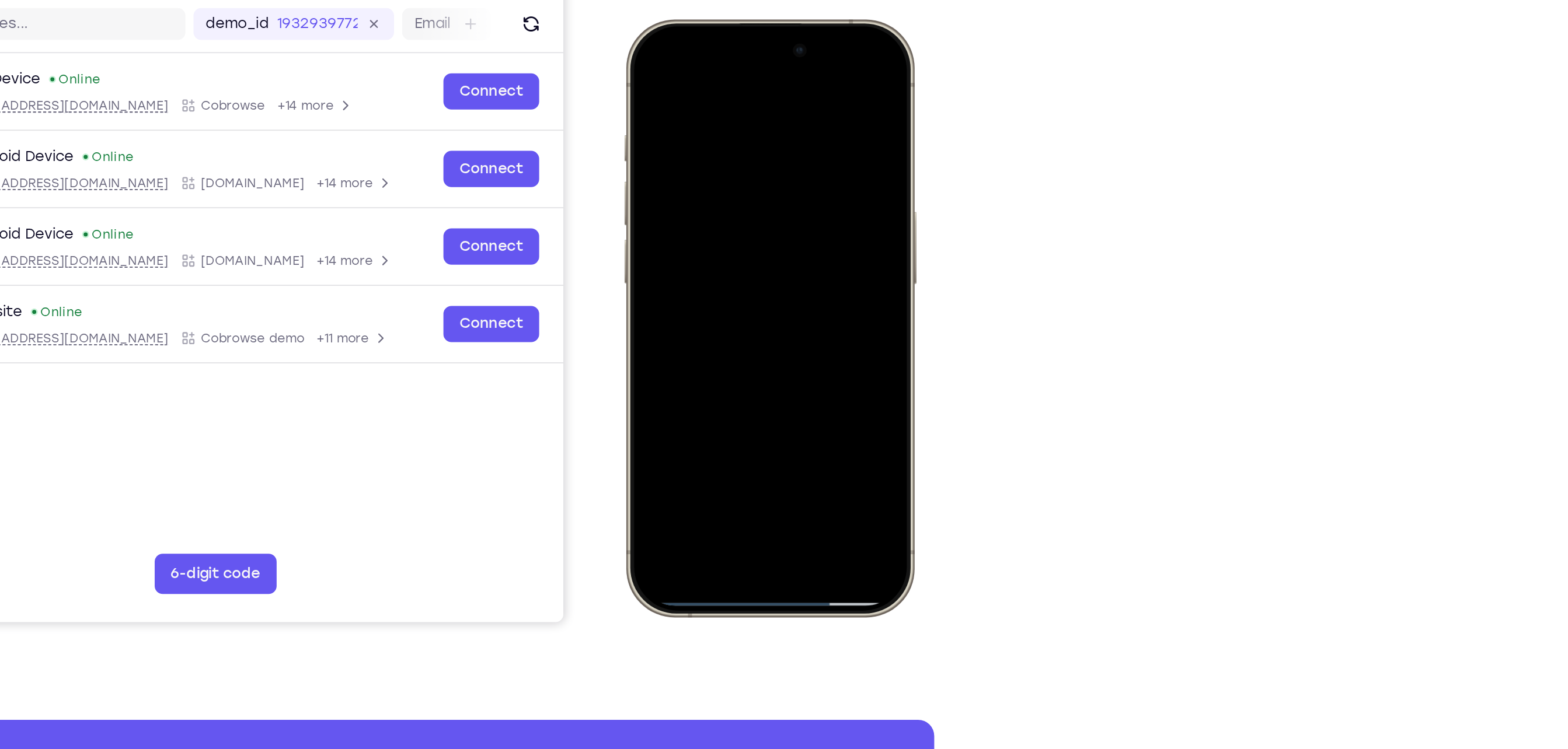
click at [697, 355] on div at bounding box center [707, 191] width 153 height 333
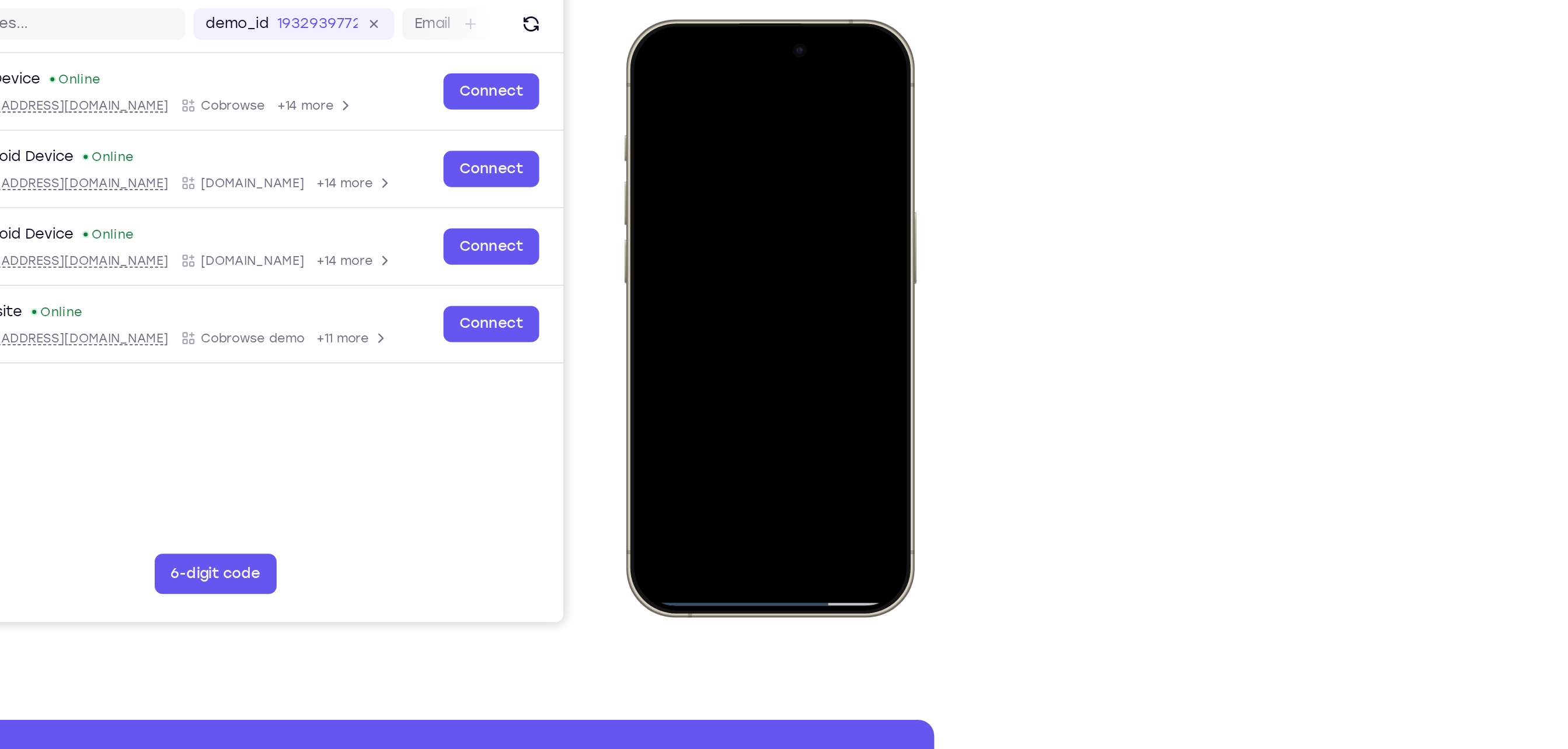
click at [695, 355] on div at bounding box center [707, 191] width 153 height 333
drag, startPoint x: 695, startPoint y: 355, endPoint x: 687, endPoint y: 293, distance: 62.5
click at [687, 293] on div at bounding box center [707, 191] width 153 height 333
drag, startPoint x: 702, startPoint y: 355, endPoint x: 700, endPoint y: 320, distance: 35.1
click at [700, 320] on div at bounding box center [707, 191] width 153 height 333
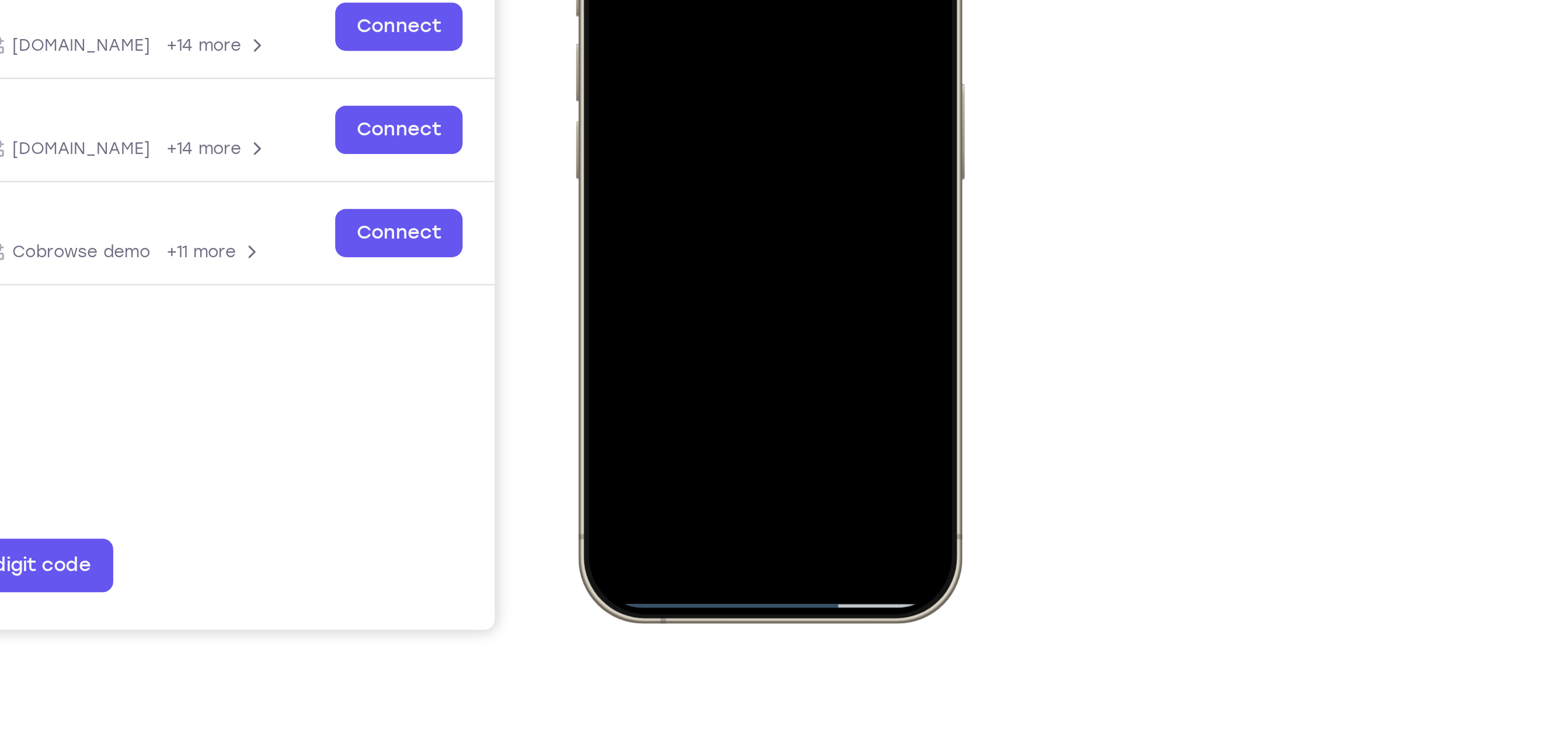
click at [663, 163] on div at bounding box center [658, 0] width 153 height 333
click at [663, 158] on div at bounding box center [658, 0] width 153 height 333
click at [663, 159] on div at bounding box center [658, 0] width 153 height 333
click at [663, 163] on div at bounding box center [658, 0] width 153 height 333
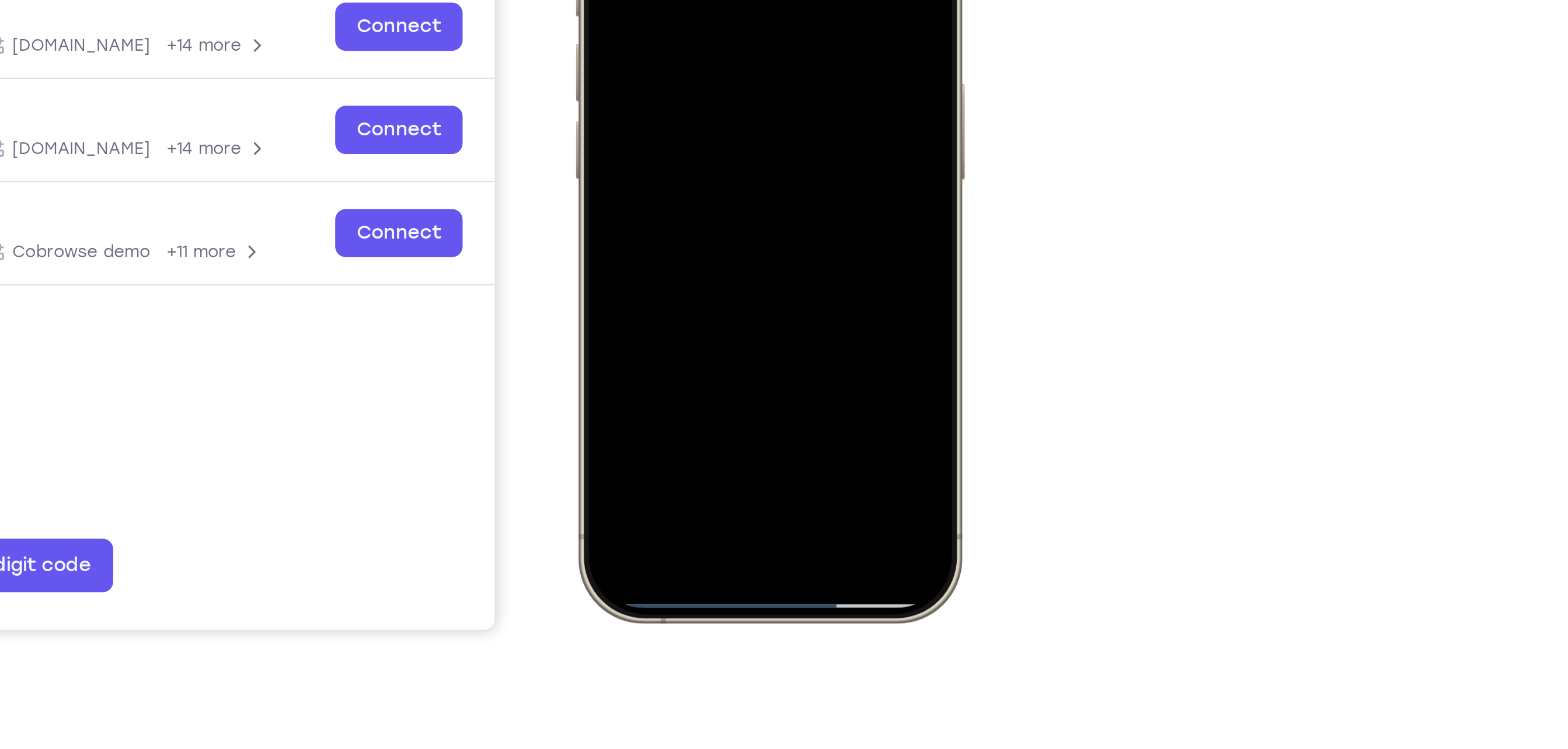
click at [663, 163] on div at bounding box center [658, 0] width 153 height 333
drag, startPoint x: 663, startPoint y: 163, endPoint x: 652, endPoint y: 37, distance: 126.5
click at [653, 42] on div at bounding box center [658, 0] width 153 height 333
drag, startPoint x: 646, startPoint y: 165, endPoint x: 639, endPoint y: 35, distance: 130.2
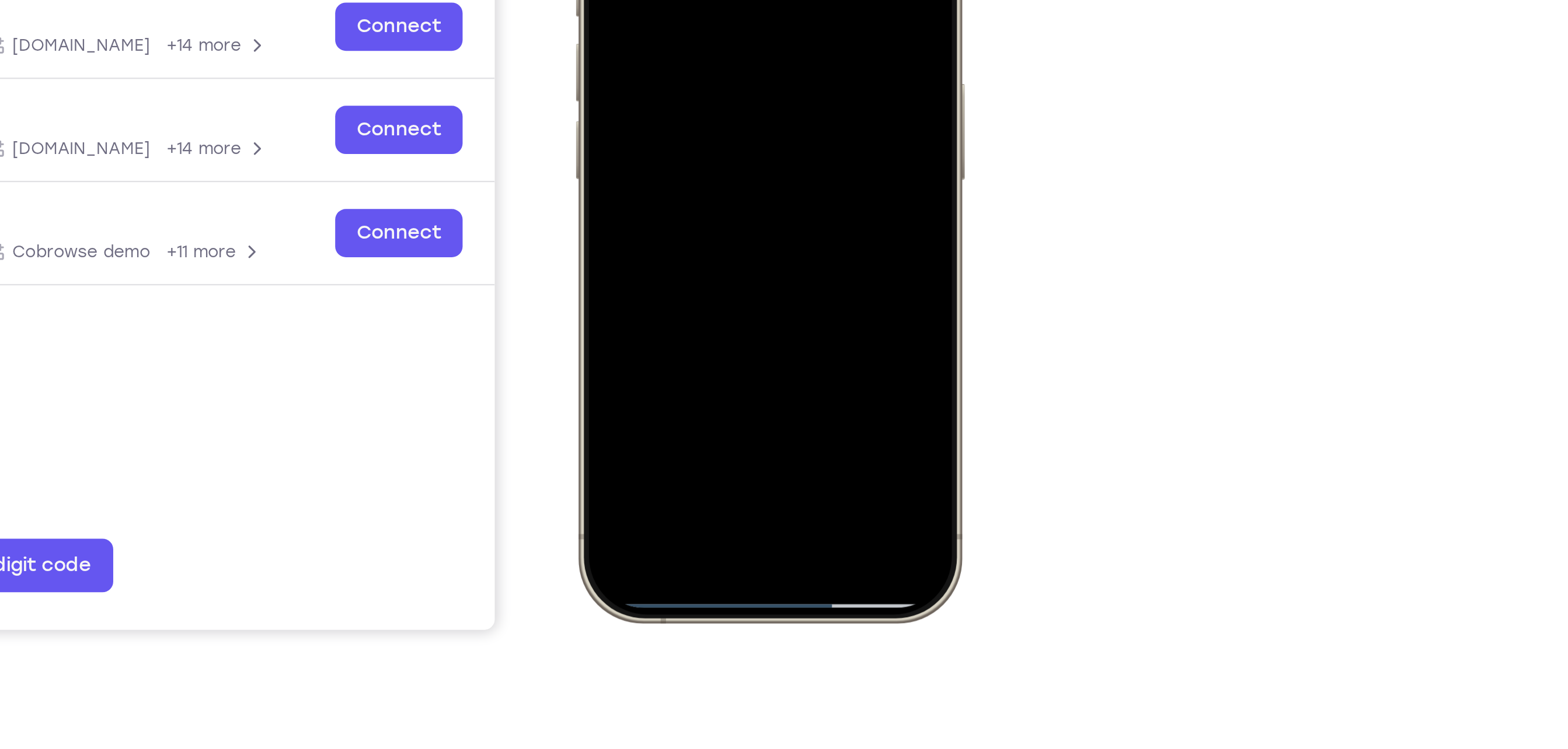
click at [639, 35] on div at bounding box center [658, 0] width 153 height 333
click at [645, 162] on div at bounding box center [658, 0] width 153 height 333
drag, startPoint x: 645, startPoint y: 162, endPoint x: 652, endPoint y: 53, distance: 109.2
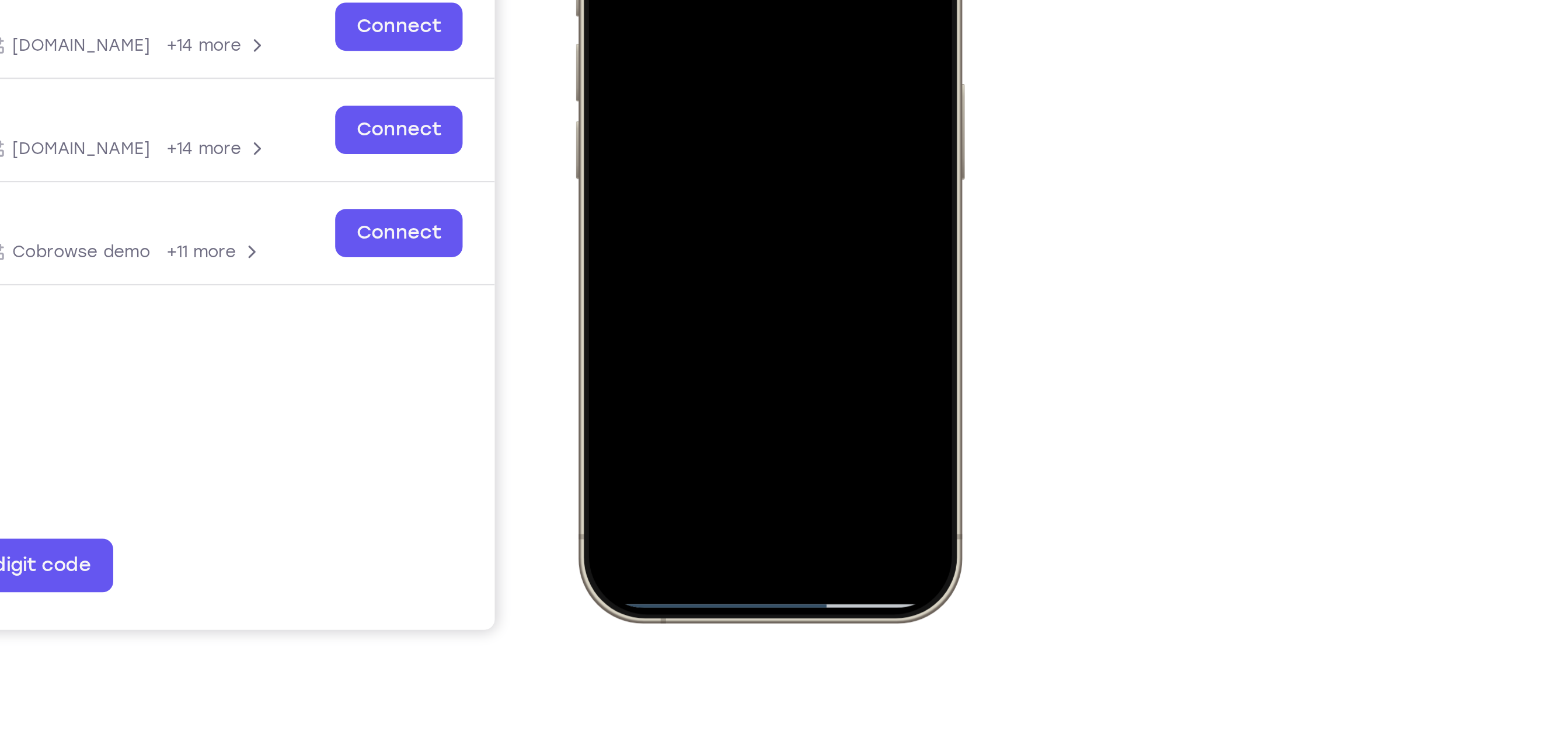
click at [652, 53] on div at bounding box center [658, 0] width 153 height 333
drag, startPoint x: 652, startPoint y: 160, endPoint x: 662, endPoint y: 19, distance: 141.4
click at [662, 19] on div at bounding box center [658, 0] width 153 height 333
drag, startPoint x: 655, startPoint y: 163, endPoint x: 674, endPoint y: -45, distance: 208.9
click at [674, 0] on div at bounding box center [658, 0] width 153 height 333
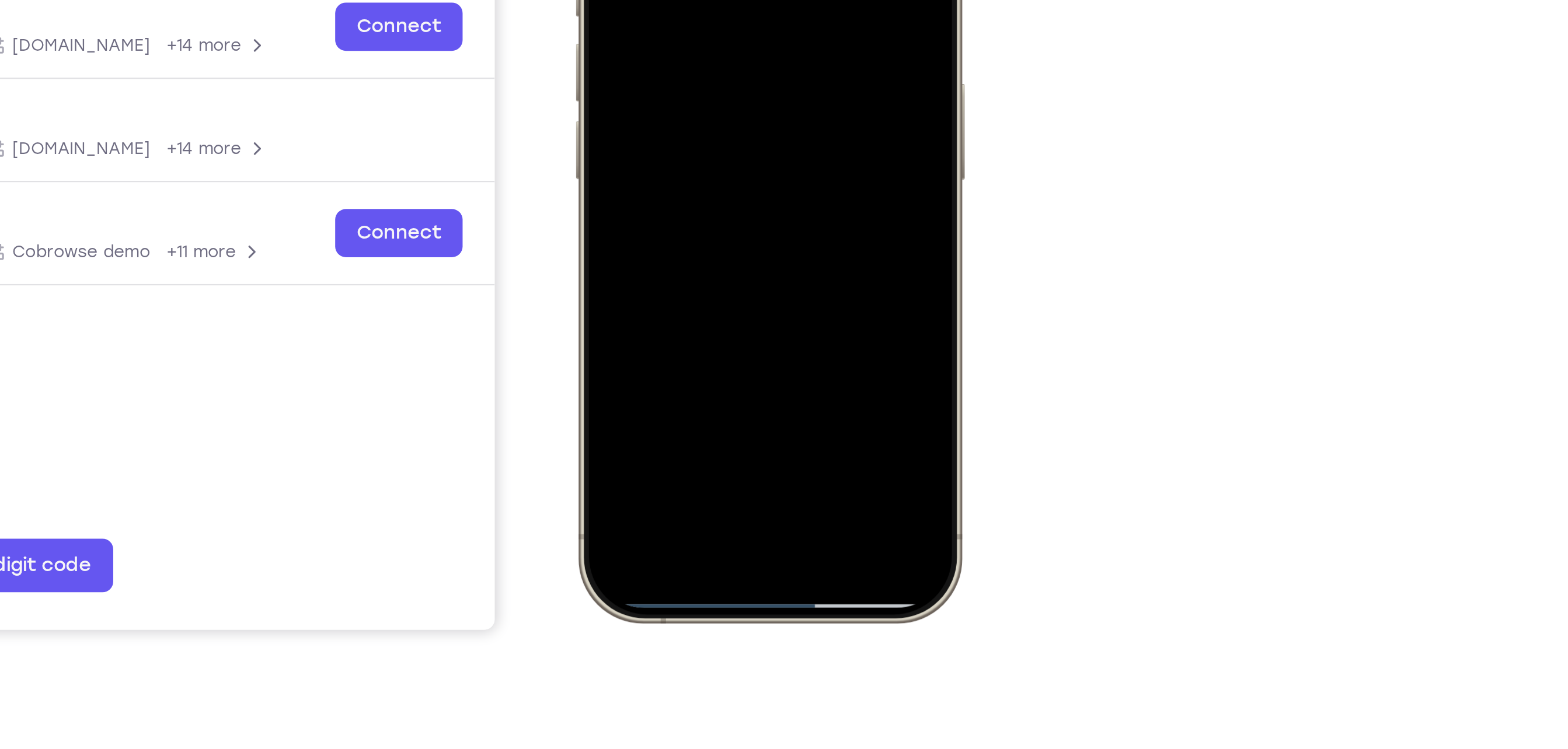
drag, startPoint x: 653, startPoint y: 165, endPoint x: 658, endPoint y: -9, distance: 174.1
click at [658, 0] on div at bounding box center [658, 0] width 153 height 333
drag, startPoint x: 670, startPoint y: 156, endPoint x: 650, endPoint y: -58, distance: 214.9
click at [650, 0] on div at bounding box center [658, 0] width 153 height 333
click at [654, 162] on div at bounding box center [658, 0] width 153 height 333
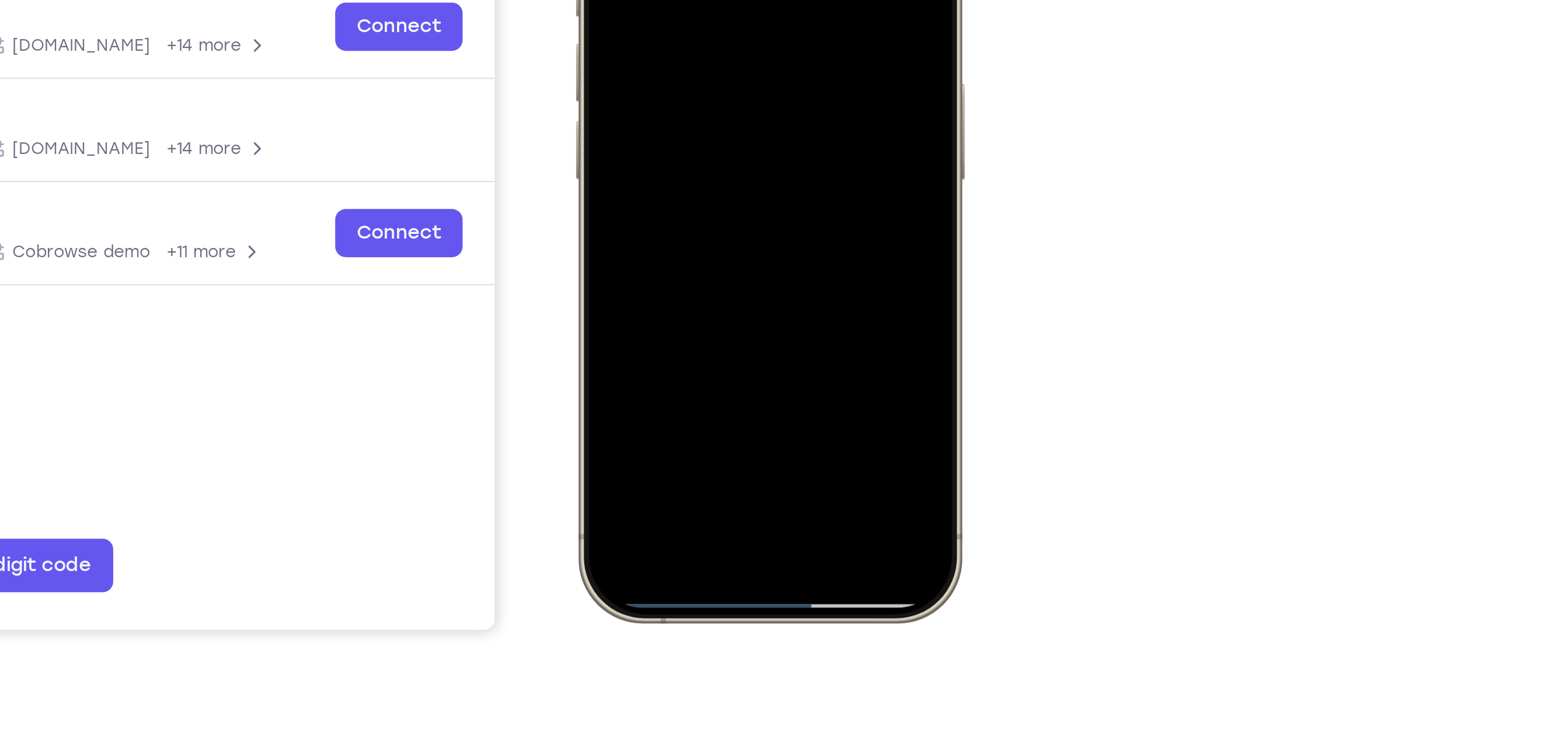
click at [654, 162] on div at bounding box center [658, 0] width 153 height 333
drag, startPoint x: 654, startPoint y: 162, endPoint x: 649, endPoint y: 69, distance: 93.1
click at [649, 69] on div at bounding box center [658, 0] width 153 height 333
drag, startPoint x: 656, startPoint y: 162, endPoint x: 668, endPoint y: -58, distance: 220.3
click at [668, 0] on div at bounding box center [658, 0] width 153 height 333
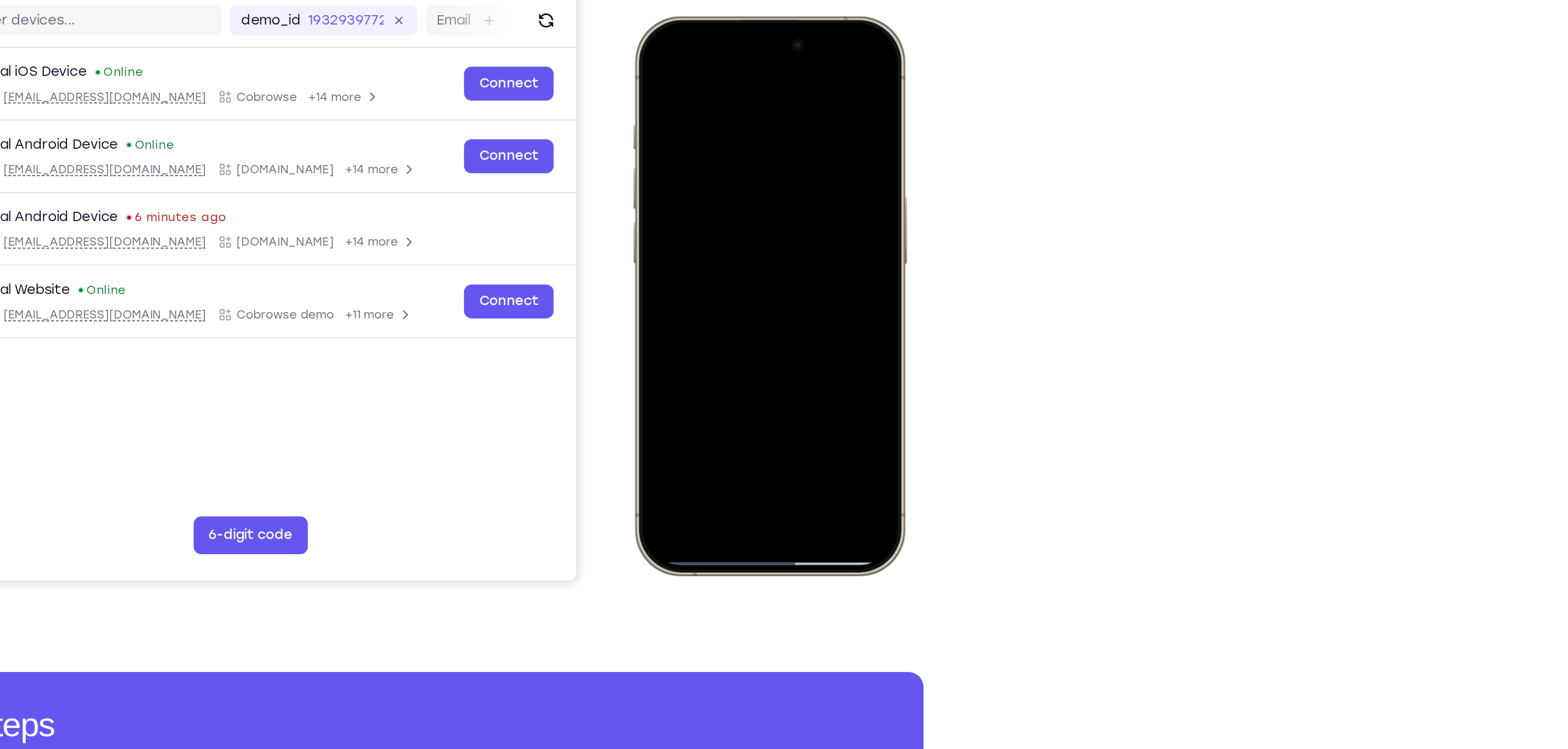
click at [714, 352] on div at bounding box center [717, 189] width 153 height 333
drag, startPoint x: 714, startPoint y: 352, endPoint x: 704, endPoint y: 77, distance: 275.2
click at [704, 77] on div at bounding box center [717, 189] width 153 height 333
drag, startPoint x: 705, startPoint y: 351, endPoint x: 731, endPoint y: 123, distance: 229.5
click at [731, 123] on div at bounding box center [717, 189] width 153 height 333
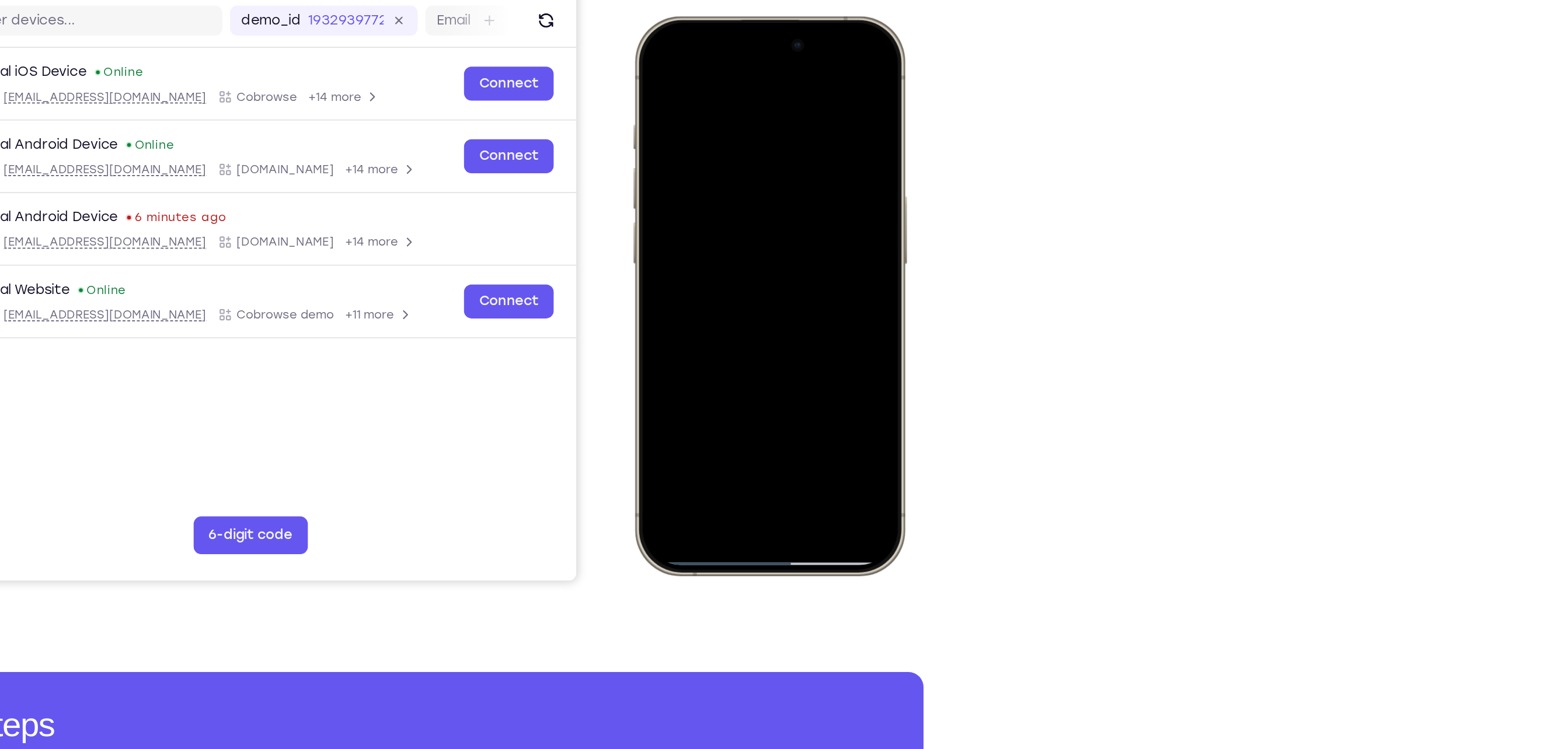
drag, startPoint x: 772, startPoint y: 29, endPoint x: 749, endPoint y: 315, distance: 286.9
click at [749, 315] on div at bounding box center [717, 189] width 153 height 333
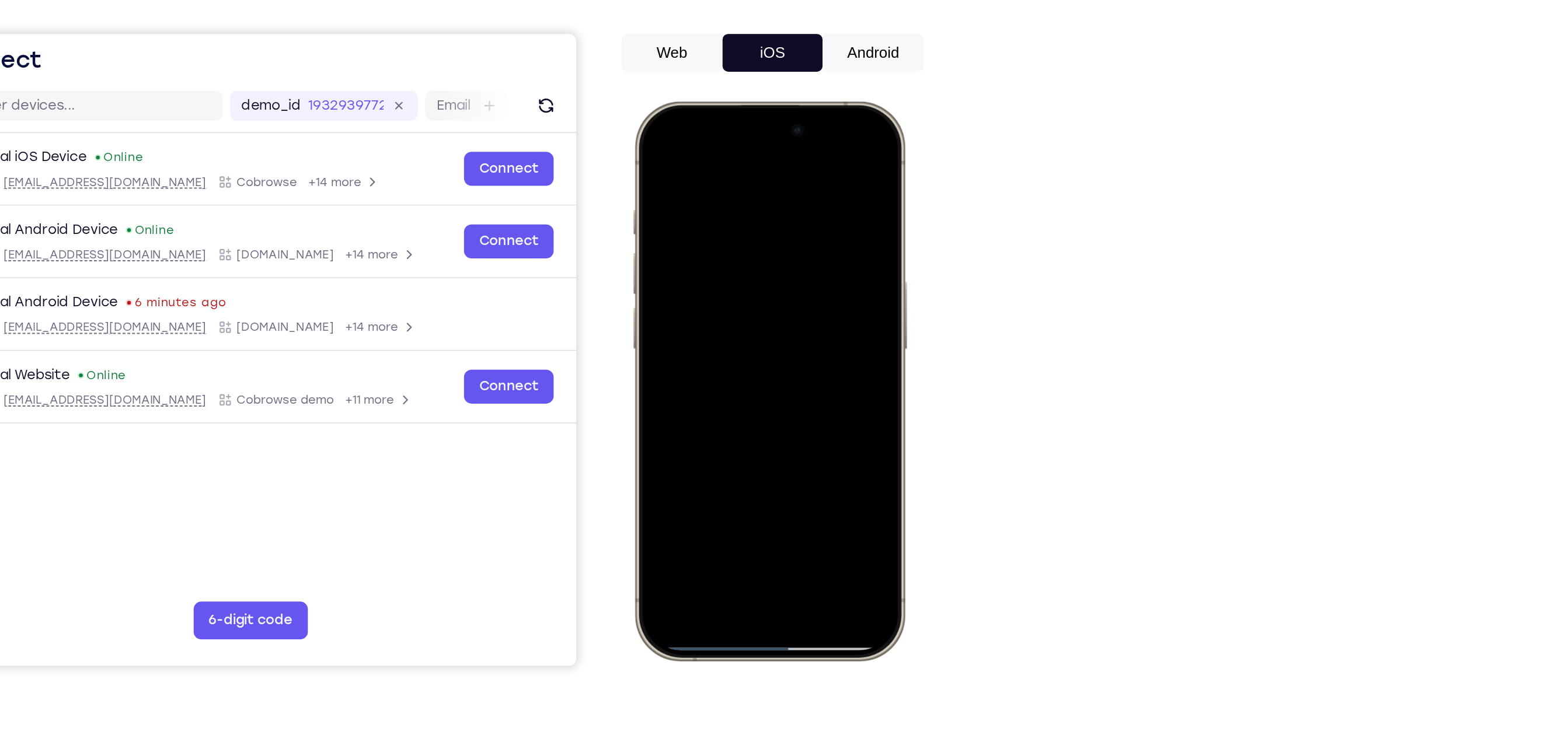
click at [696, 170] on div at bounding box center [717, 273] width 153 height 333
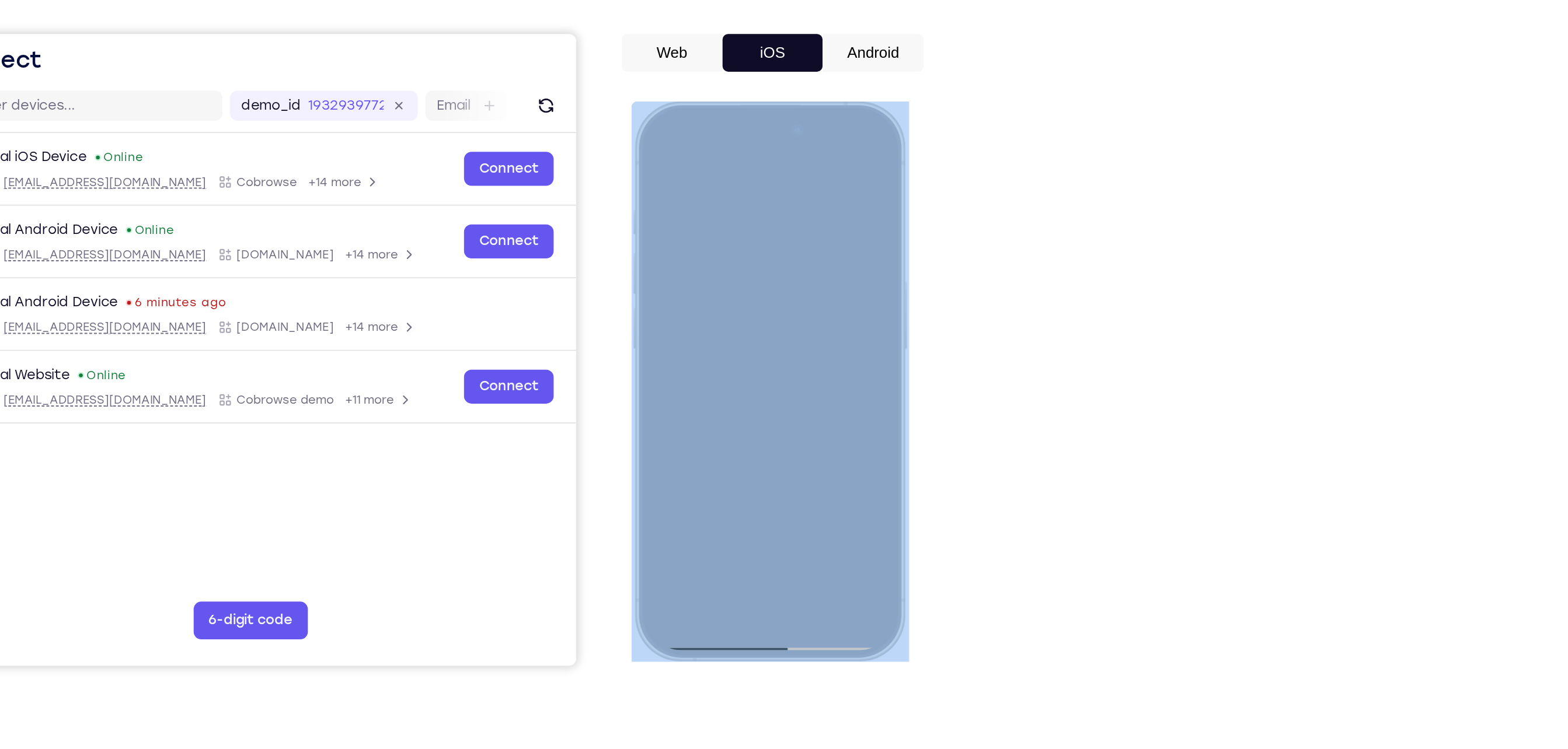
drag, startPoint x: 666, startPoint y: 103, endPoint x: 675, endPoint y: 226, distance: 123.3
click at [675, 226] on div at bounding box center [717, 273] width 172 height 346
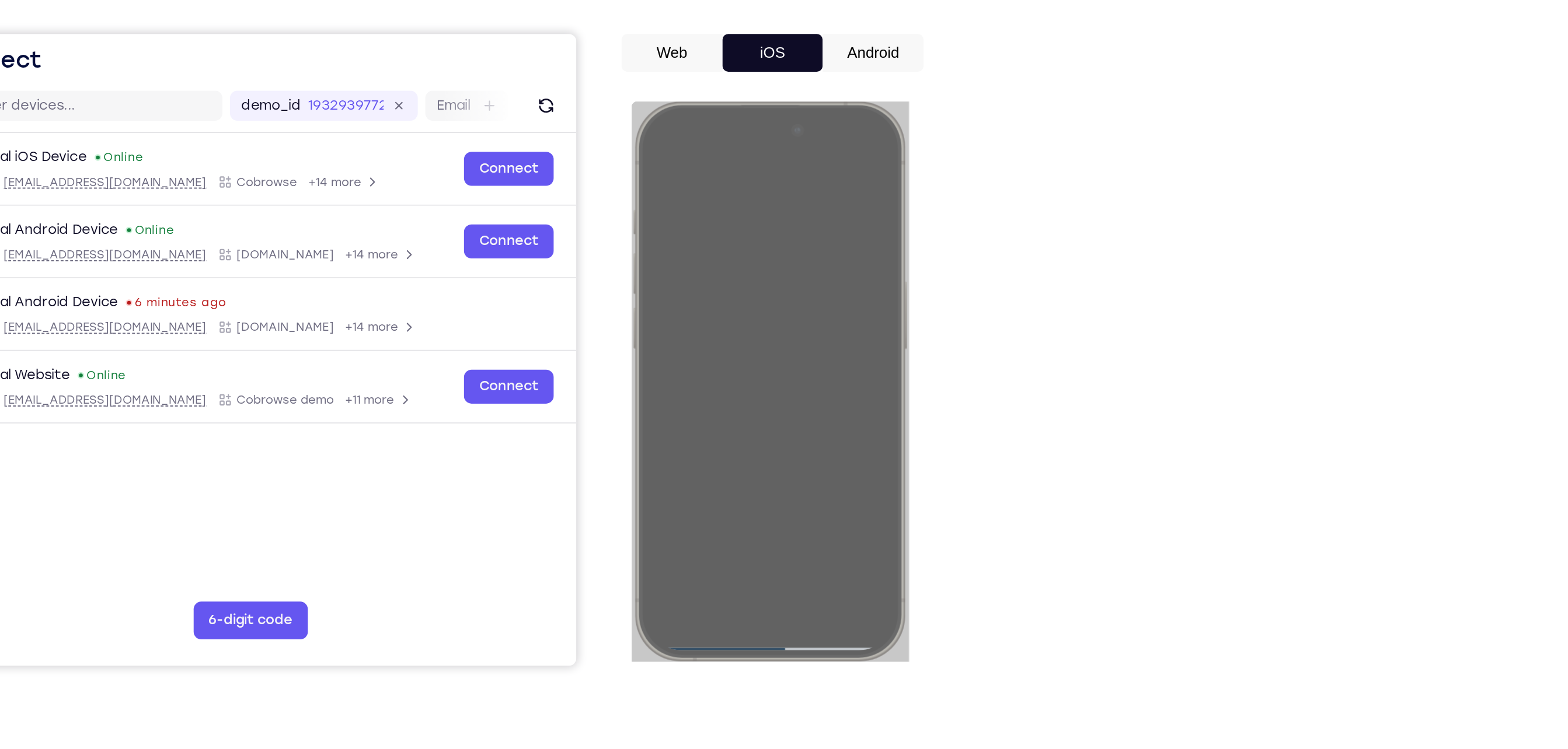
click at [920, 291] on div "Your Support Agent Your Customer Web iOS Android" at bounding box center [784, 327] width 654 height 431
click at [1132, 344] on div "Your Support Agent Your Customer Web iOS Android Next Steps We’d be happy to gi…" at bounding box center [784, 422] width 747 height 770
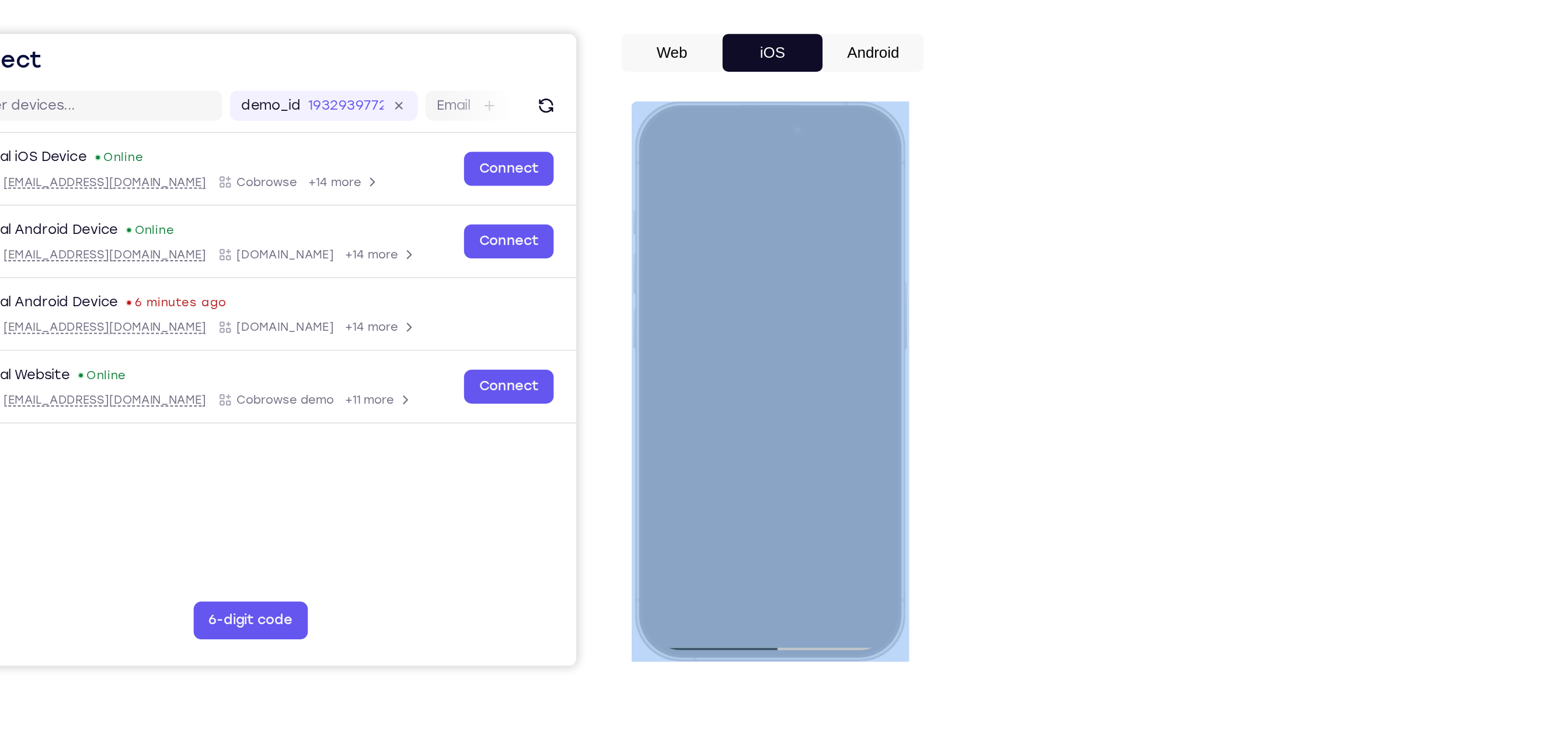
click at [741, 168] on div at bounding box center [717, 273] width 153 height 333
click at [701, 443] on div at bounding box center [717, 273] width 172 height 346
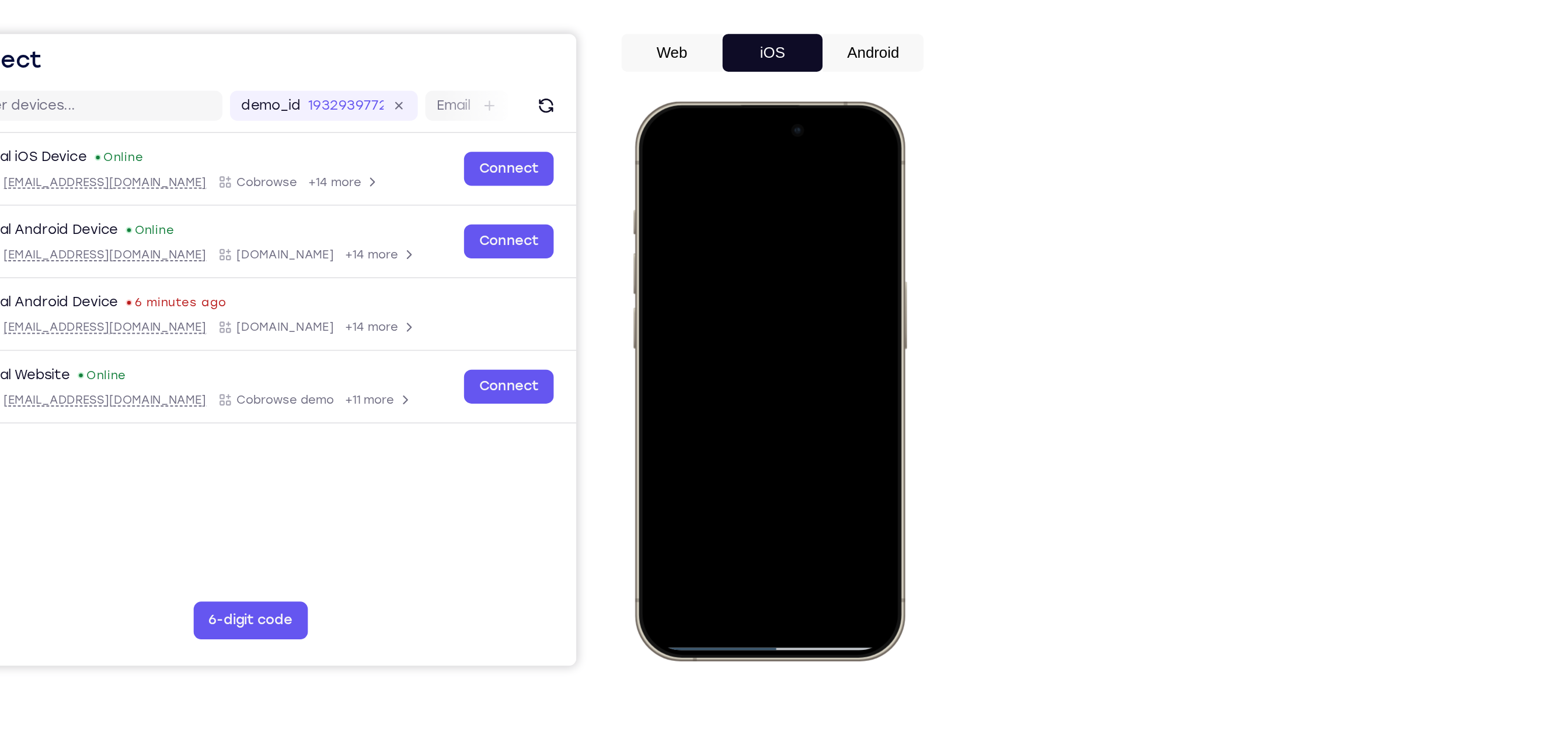
drag, startPoint x: 711, startPoint y: 161, endPoint x: 723, endPoint y: 245, distance: 84.9
click at [717, 184] on div at bounding box center [717, 273] width 153 height 333
click at [710, 414] on div at bounding box center [717, 273] width 153 height 333
click at [729, 412] on div at bounding box center [717, 273] width 153 height 333
click at [690, 364] on div at bounding box center [717, 273] width 153 height 333
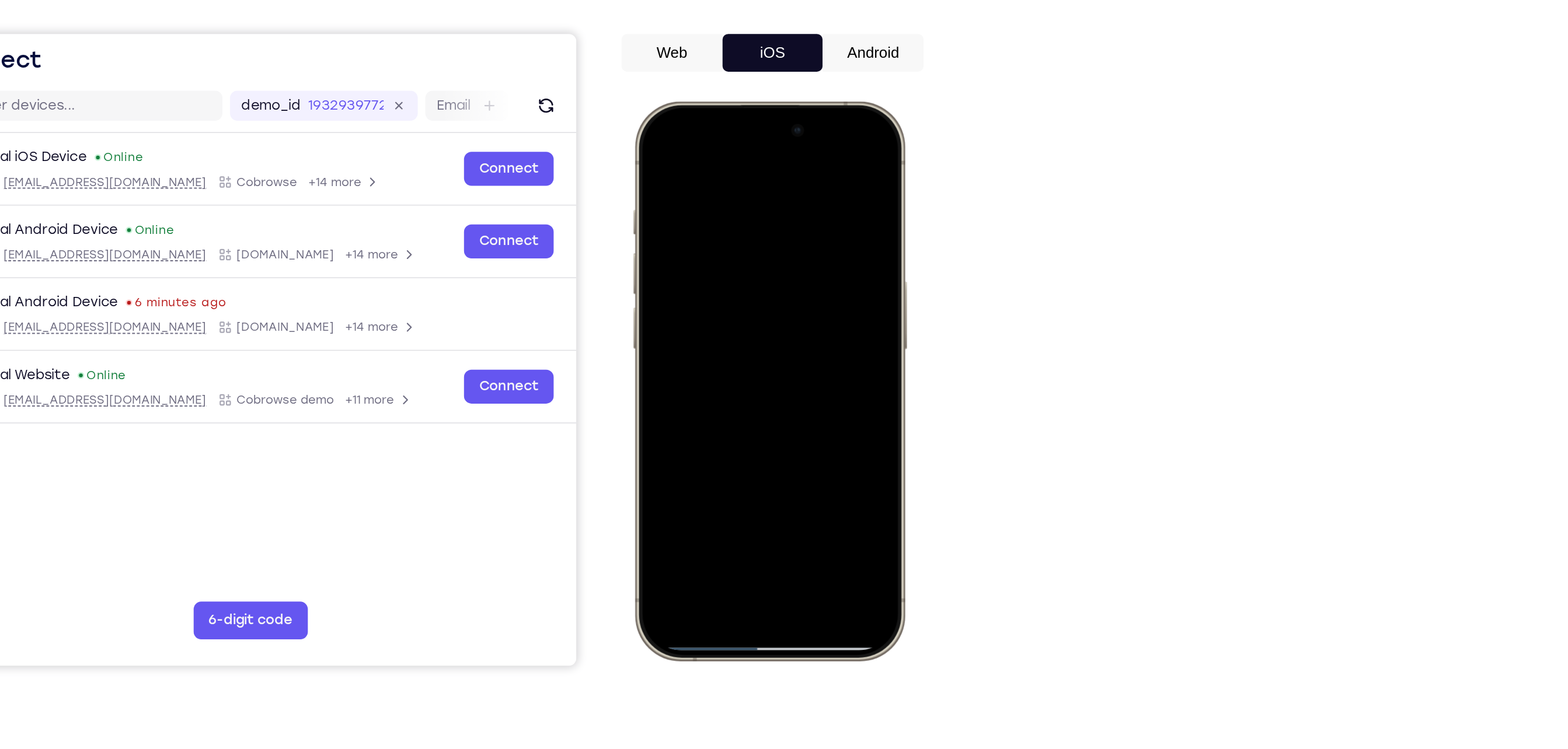
drag, startPoint x: 711, startPoint y: 434, endPoint x: 706, endPoint y: 249, distance: 185.1
click at [706, 249] on div at bounding box center [717, 273] width 153 height 333
drag, startPoint x: 703, startPoint y: 437, endPoint x: 692, endPoint y: 113, distance: 324.2
click at [692, 113] on div at bounding box center [717, 273] width 153 height 333
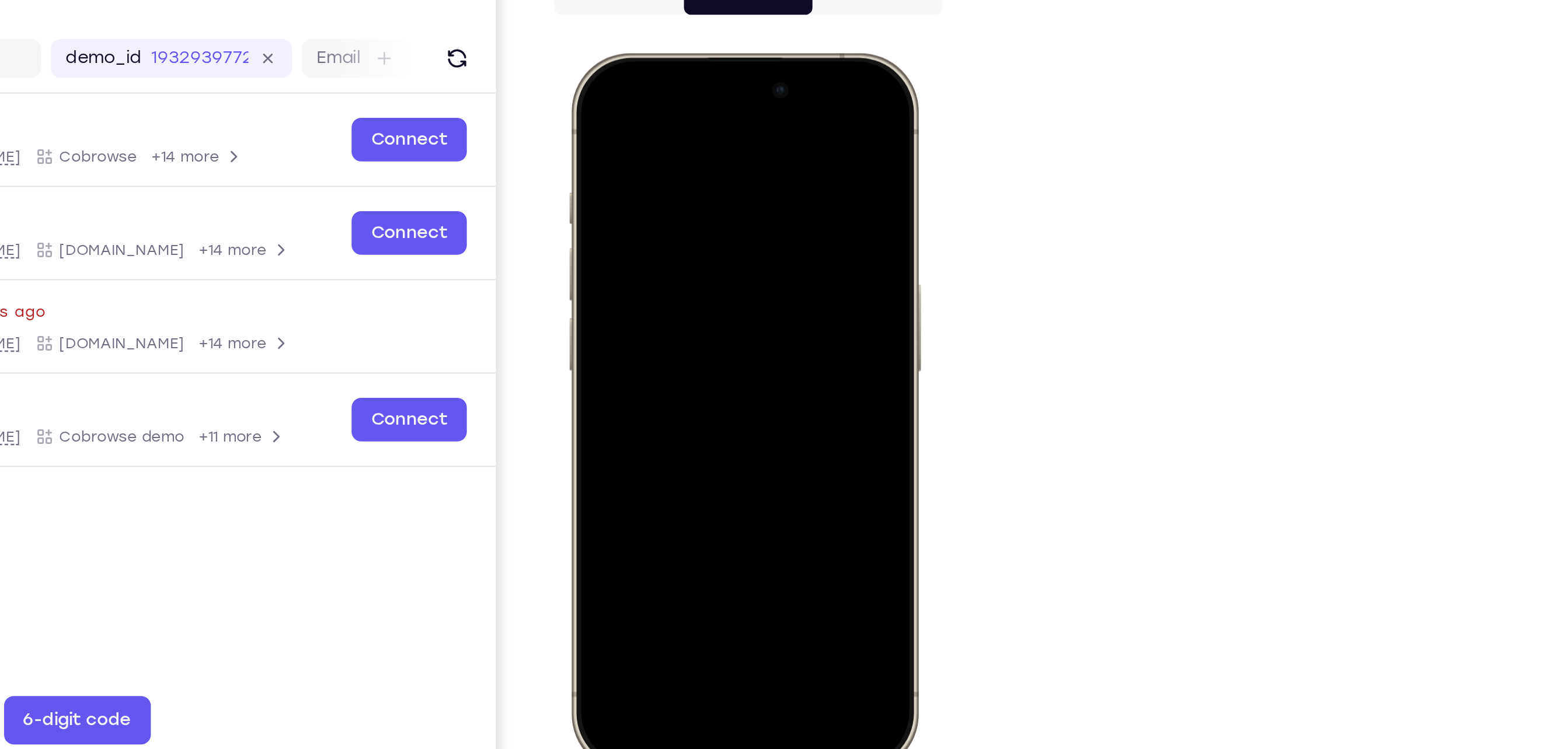
drag, startPoint x: 611, startPoint y: 61, endPoint x: 620, endPoint y: 294, distance: 233.2
click at [620, 294] on div at bounding box center [651, 225] width 153 height 333
drag, startPoint x: 688, startPoint y: 103, endPoint x: 694, endPoint y: 330, distance: 227.1
click at [694, 330] on div at bounding box center [651, 225] width 153 height 333
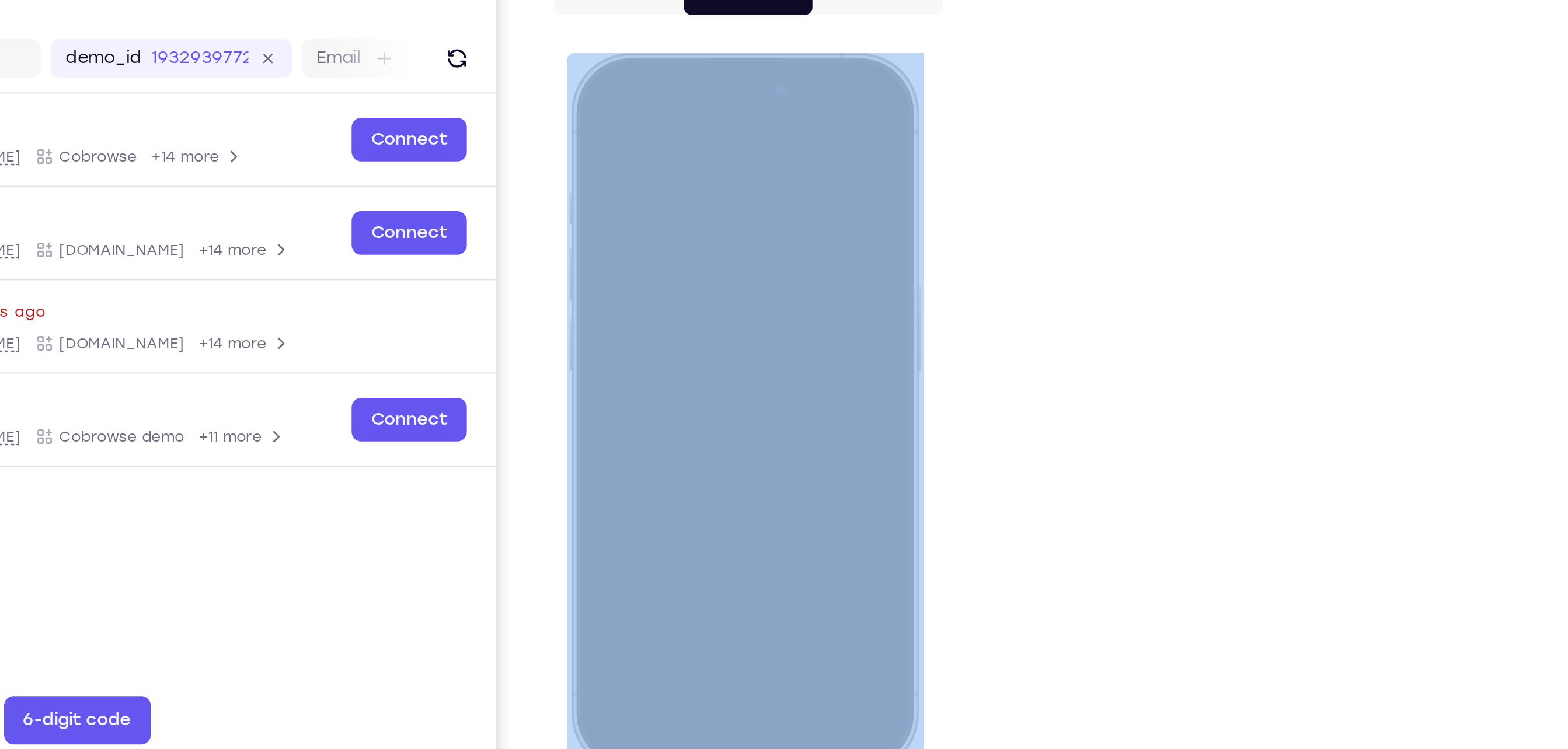
drag, startPoint x: 599, startPoint y: 57, endPoint x: 611, endPoint y: 209, distance: 152.5
click at [611, 209] on div at bounding box center [651, 225] width 172 height 346
click at [613, 77] on div at bounding box center [651, 225] width 153 height 333
click at [676, 188] on div at bounding box center [651, 225] width 153 height 333
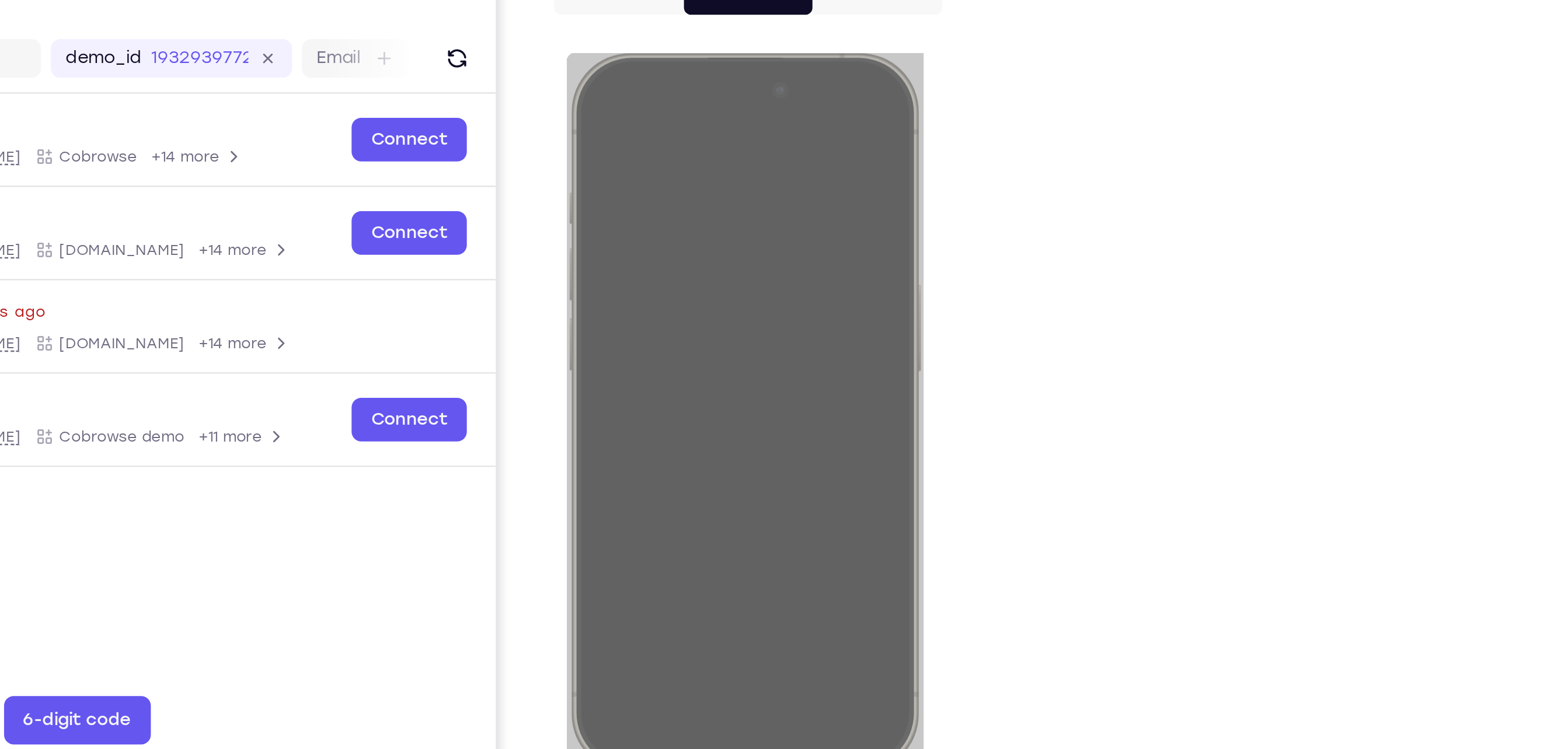
click at [1124, 401] on div "Your Support Agent Your Customer Web iOS Android Next Steps We’d be happy to gi…" at bounding box center [784, 422] width 747 height 770
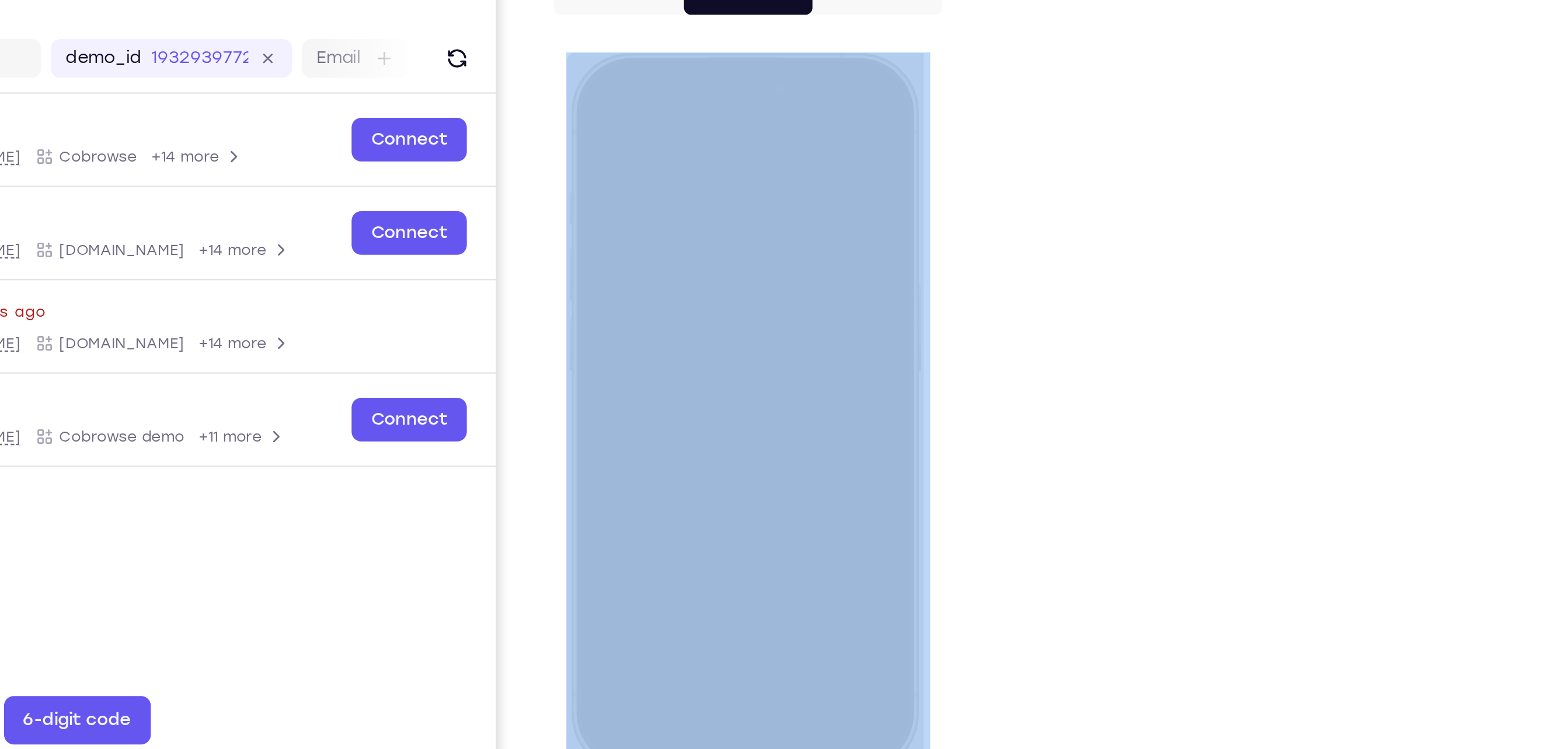
click at [1124, 401] on div "Your Support Agent Your Customer Web iOS Android Next Steps We’d be happy to gi…" at bounding box center [784, 422] width 747 height 770
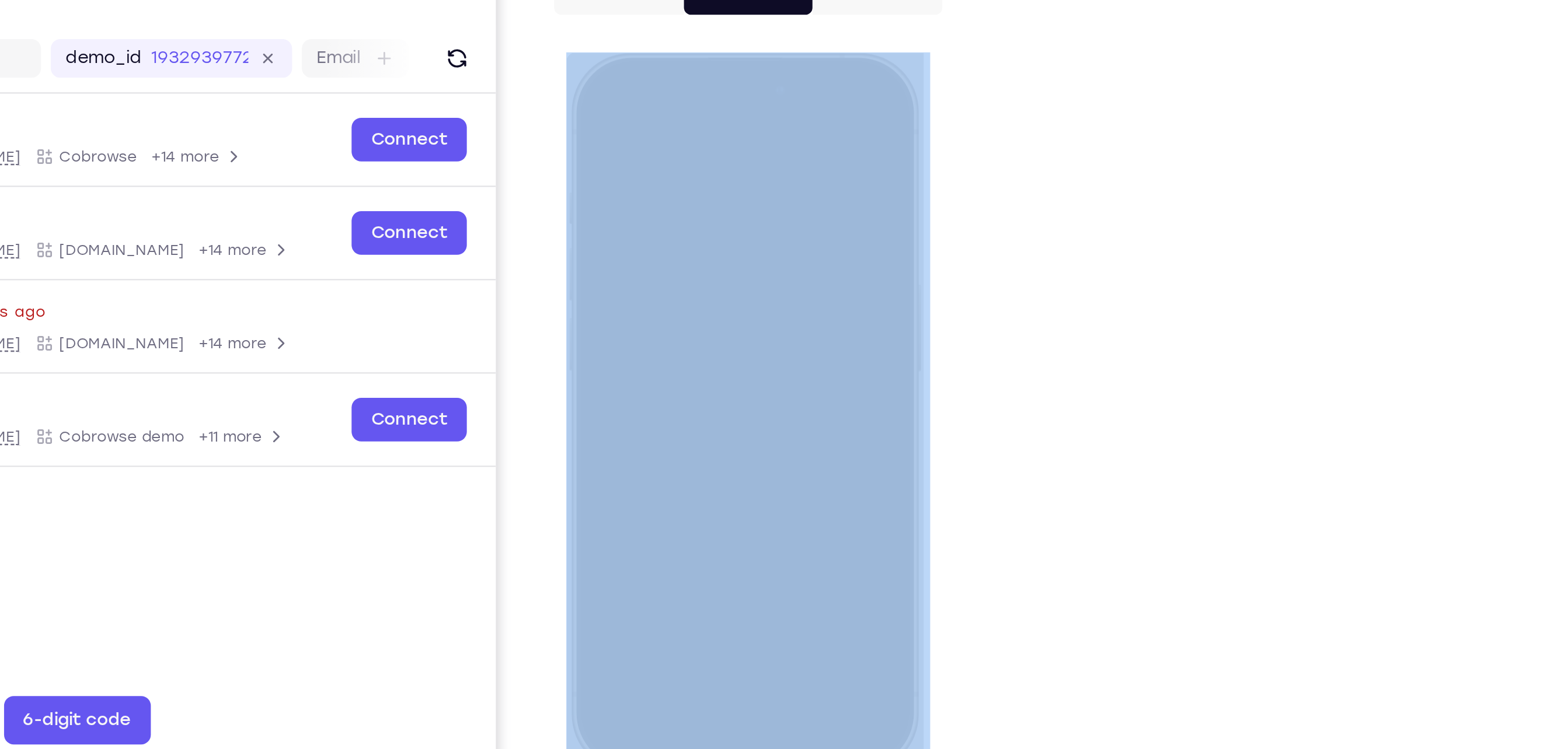
drag, startPoint x: 1124, startPoint y: 401, endPoint x: 1112, endPoint y: 416, distance: 19.2
click at [1112, 416] on div "Your Support Agent Your Customer Web iOS Android Next Steps We’d be happy to gi…" at bounding box center [784, 422] width 747 height 770
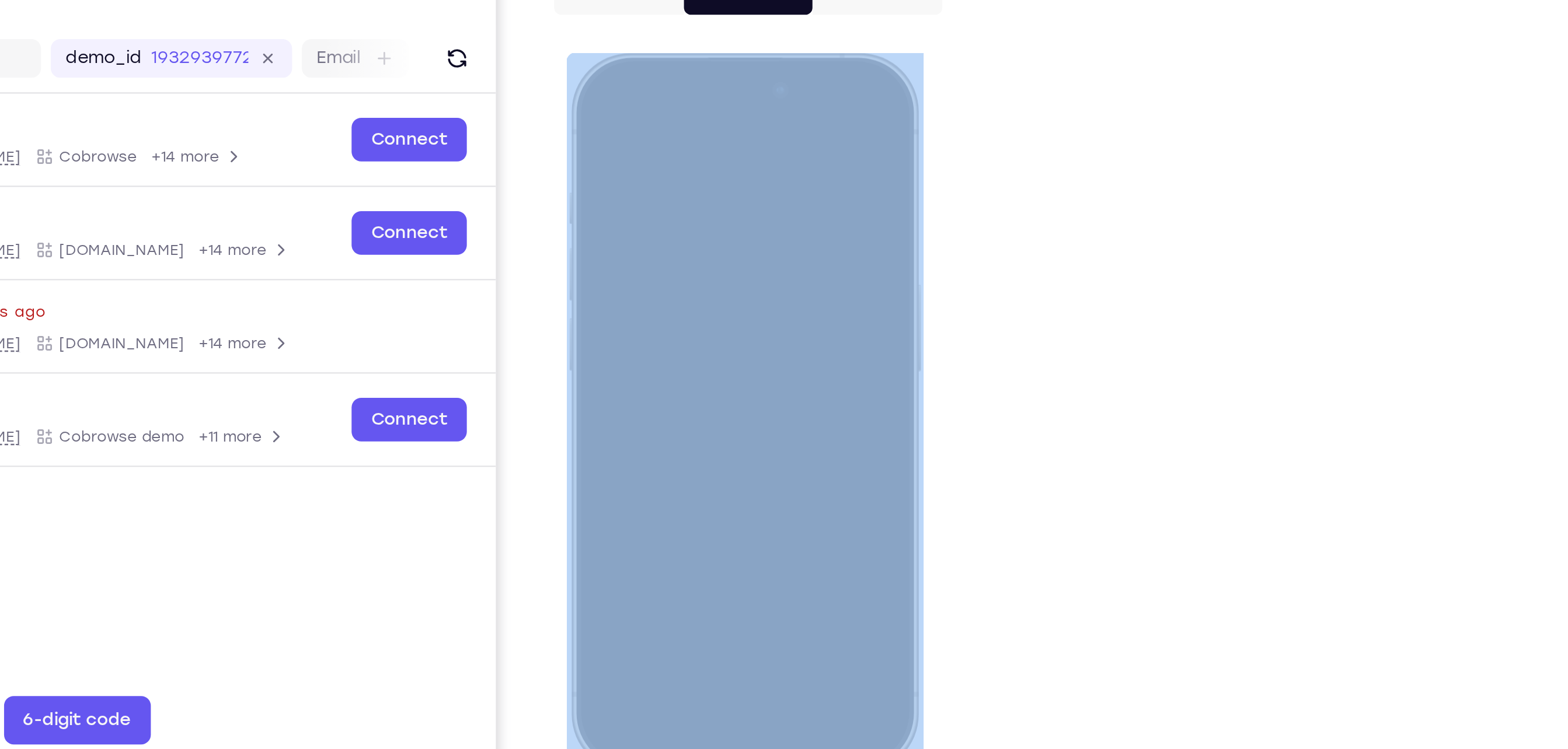
click at [722, 279] on div at bounding box center [651, 225] width 153 height 333
click at [675, 167] on div at bounding box center [651, 225] width 153 height 333
click at [668, 79] on div at bounding box center [651, 225] width 153 height 333
click at [625, 281] on div at bounding box center [651, 225] width 153 height 333
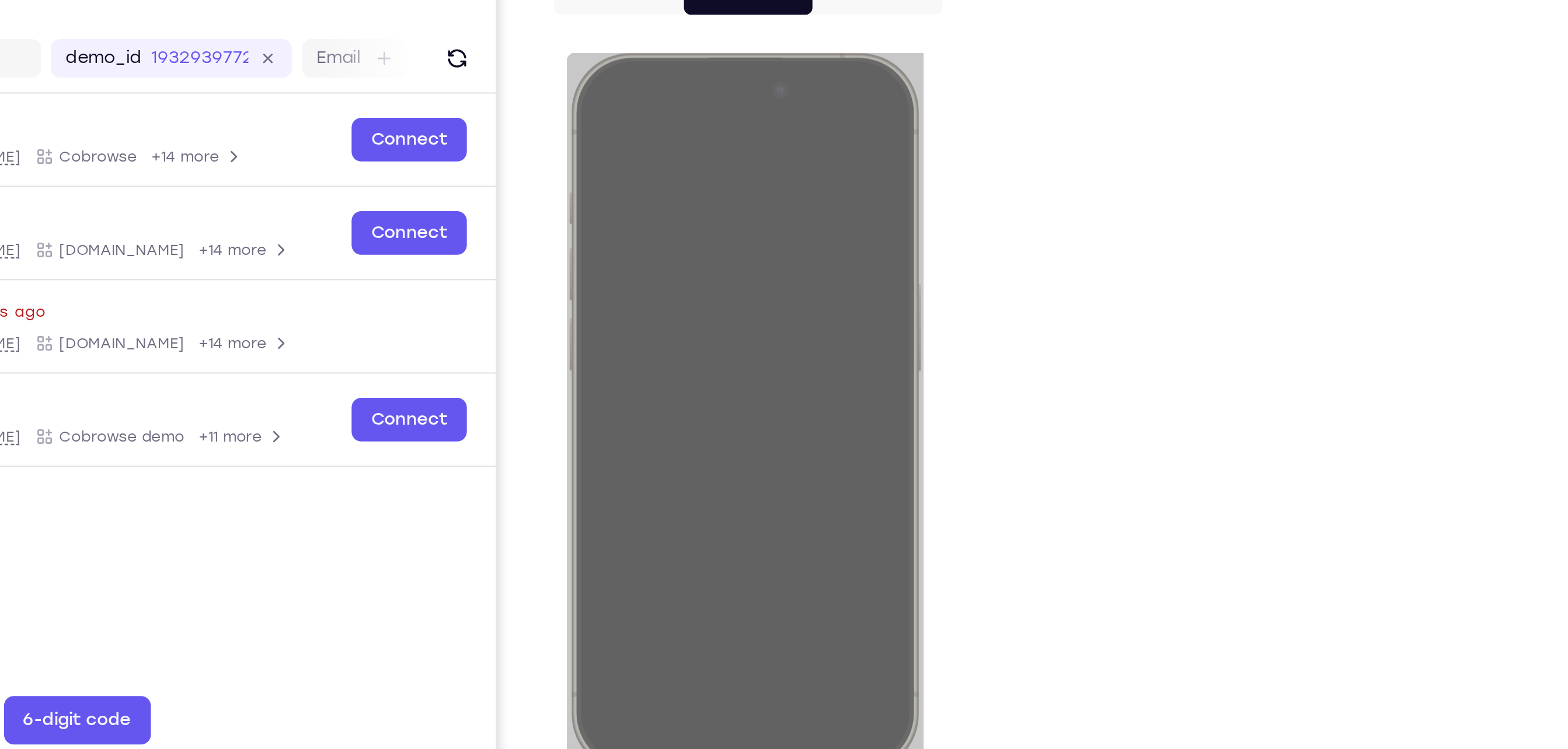
click at [1256, 357] on div "Your Support Agent Your Customer Web iOS Android Next Steps We’d be happy to gi…" at bounding box center [784, 422] width 1568 height 770
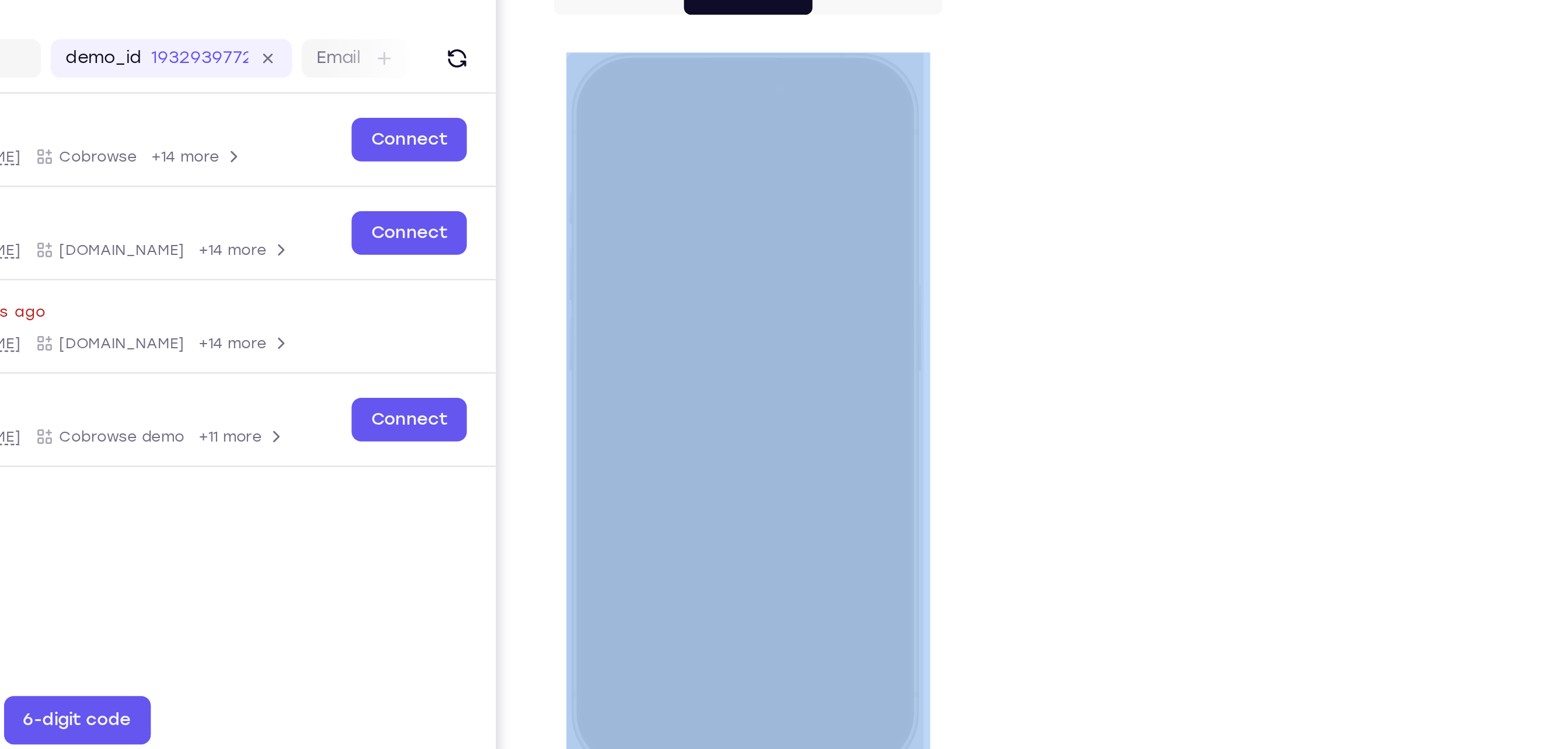
click at [1256, 357] on div "Your Support Agent Your Customer Web iOS Android Next Steps We’d be happy to gi…" at bounding box center [784, 422] width 1568 height 770
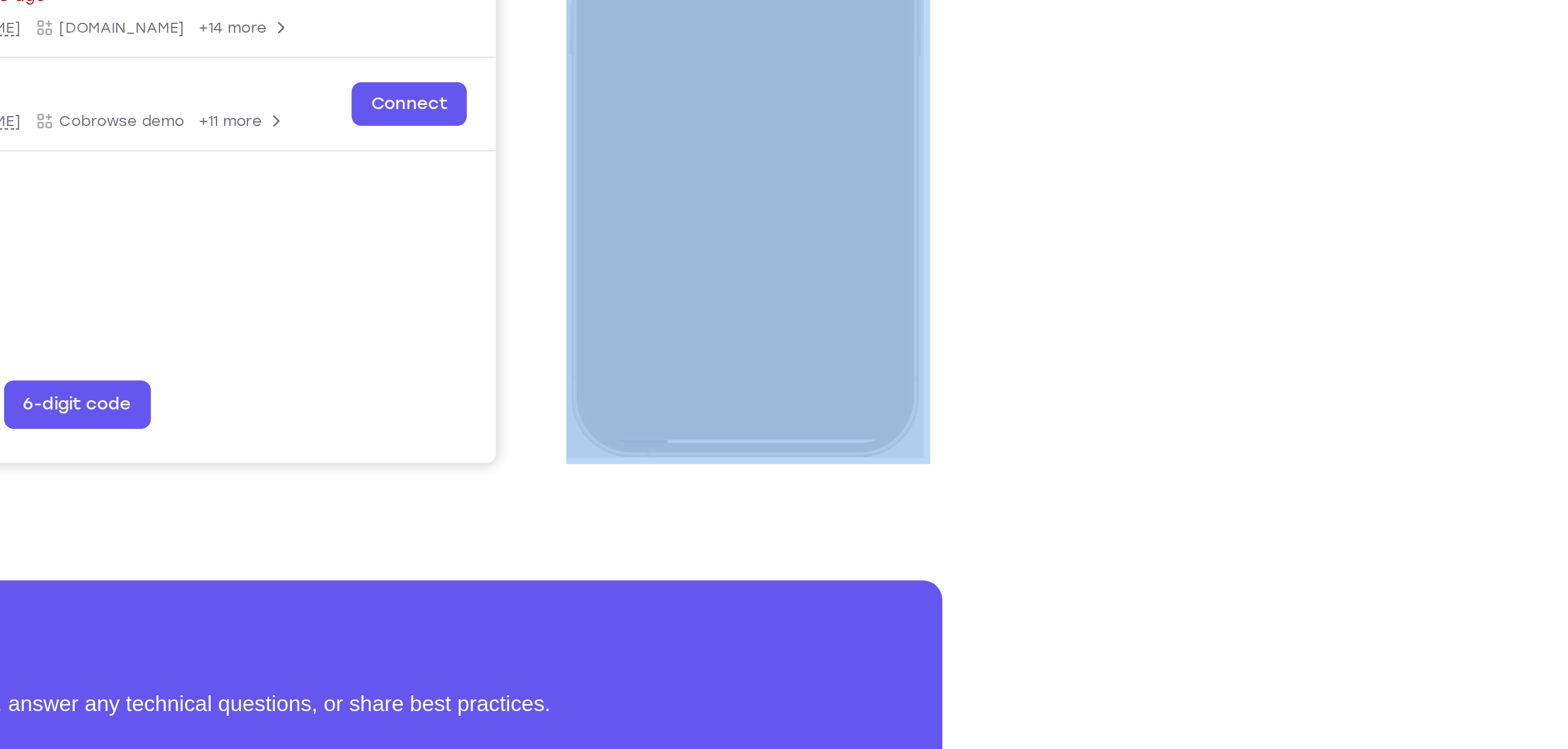
drag, startPoint x: 1256, startPoint y: 357, endPoint x: 1164, endPoint y: 509, distance: 177.7
click at [1164, 509] on div "Your Support Agent Your Customer Web iOS Android Next Steps We’d be happy to gi…" at bounding box center [784, 422] width 1568 height 770
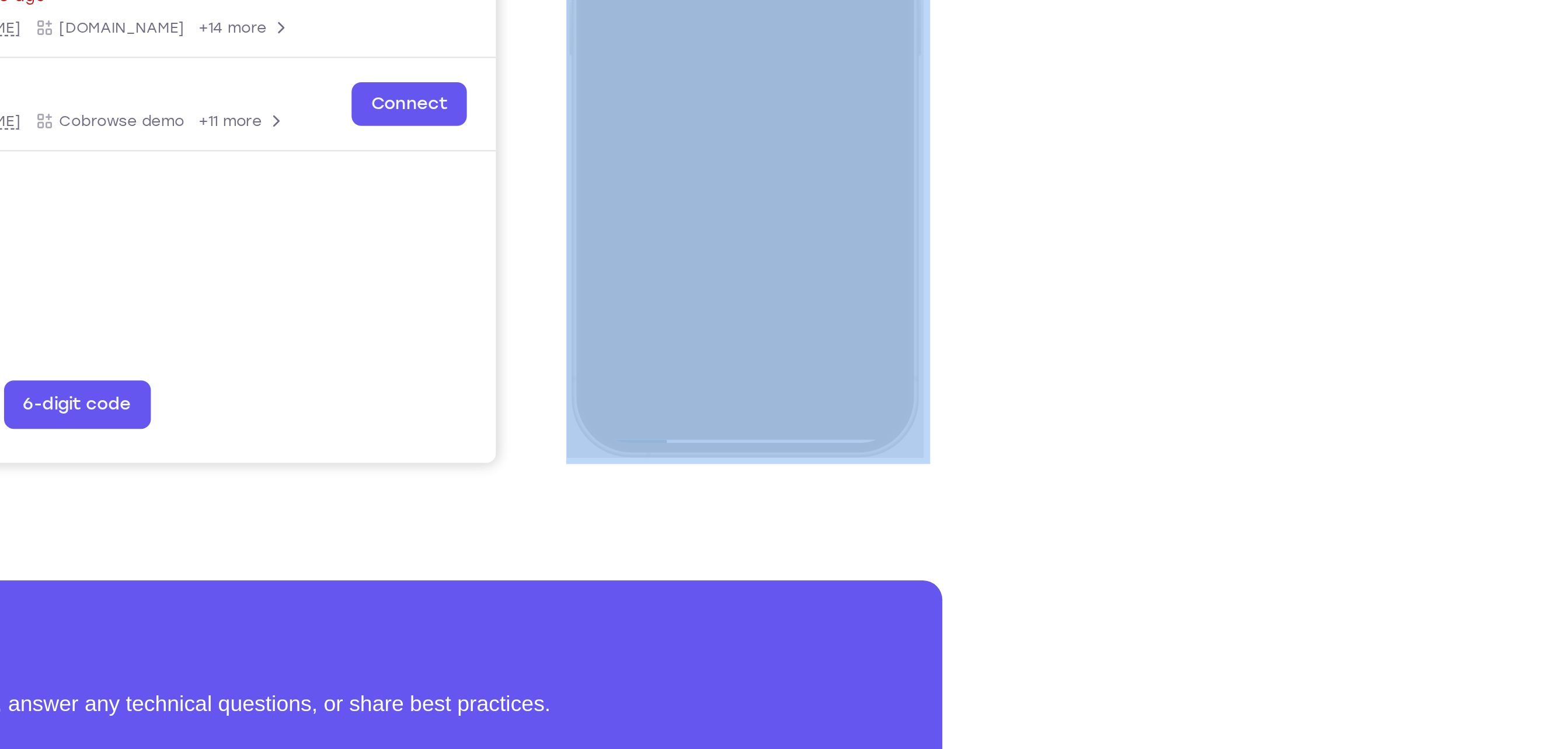
click at [1164, 509] on div "Your Support Agent Your Customer Web iOS Android Next Steps We’d be happy to gi…" at bounding box center [784, 422] width 1568 height 770
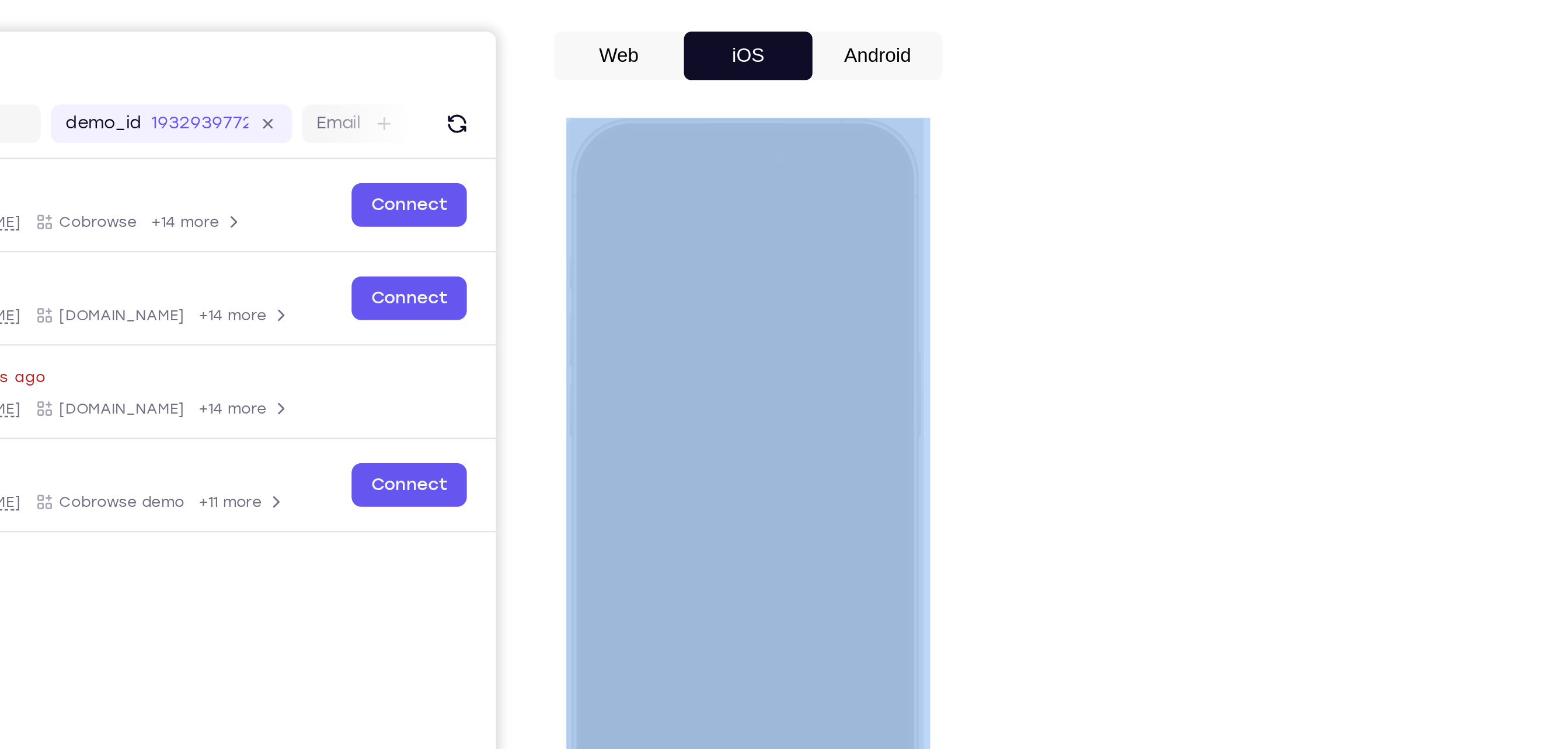
click at [1073, 166] on button "Android" at bounding box center [1079, 163] width 63 height 23
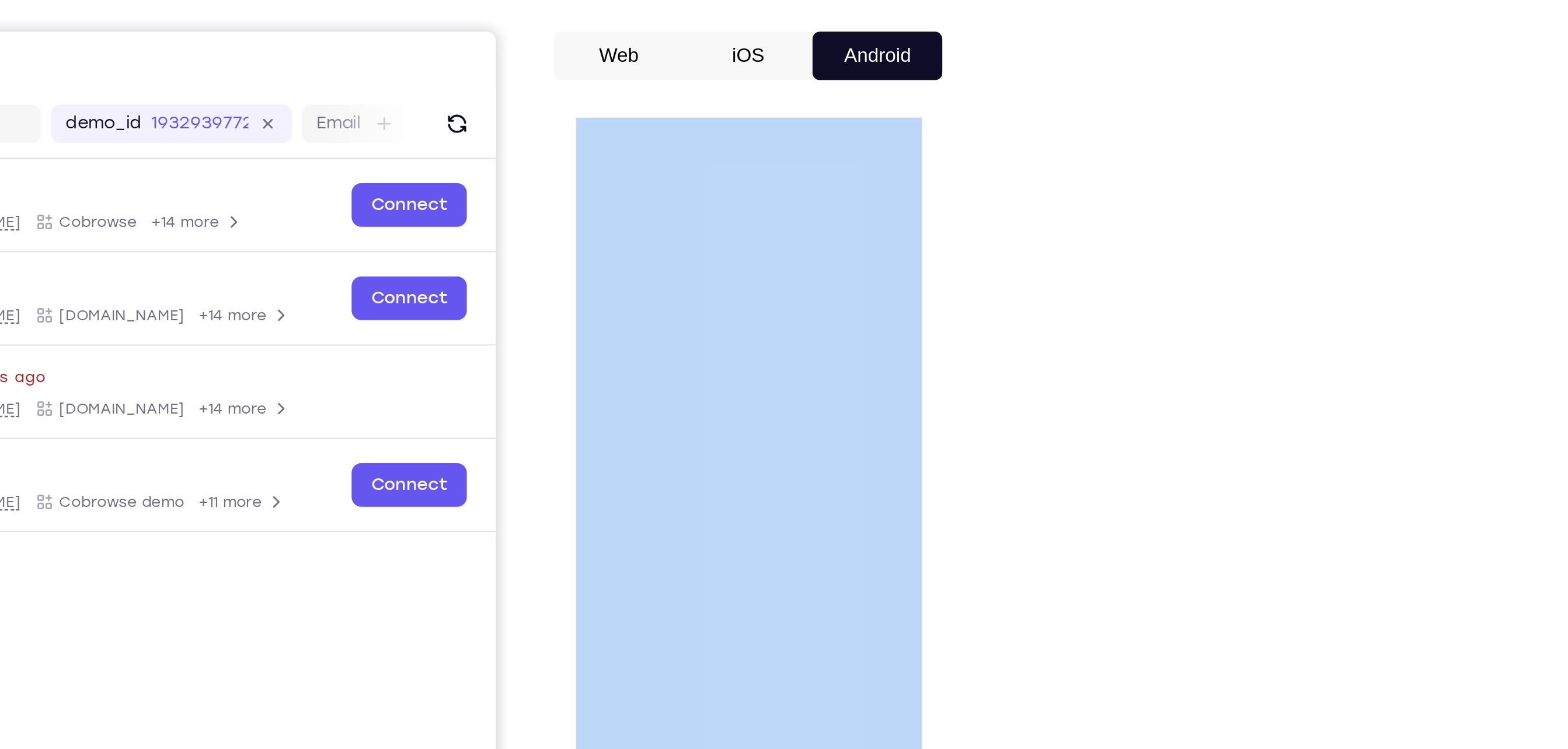
click at [1130, 313] on div "Your Support Agent Your Customer Web iOS Android Next Steps We’d be happy to gi…" at bounding box center [784, 422] width 747 height 770
